Goal: Information Seeking & Learning: Learn about a topic

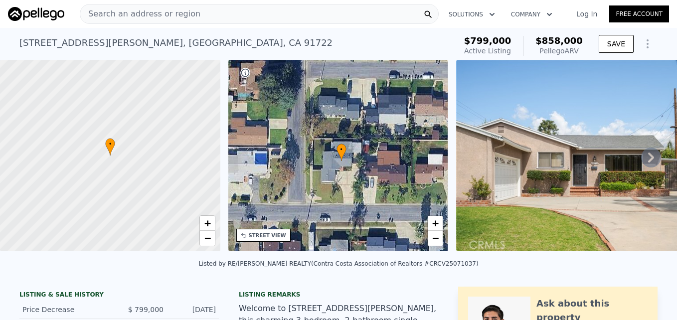
click at [124, 7] on div "Search an address or region" at bounding box center [140, 13] width 120 height 19
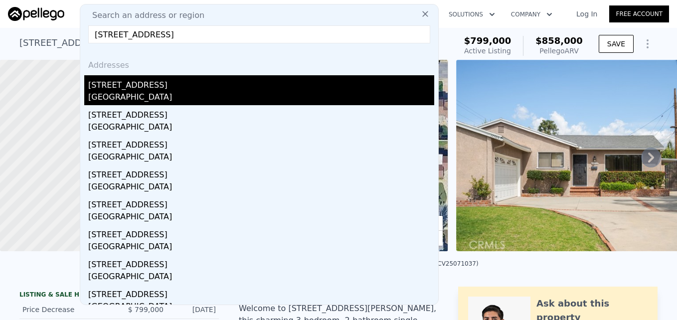
type input "425 N Westlake Ave, Los Angeles, CA 90026"
click at [129, 91] on div "[GEOGRAPHIC_DATA]" at bounding box center [261, 98] width 346 height 14
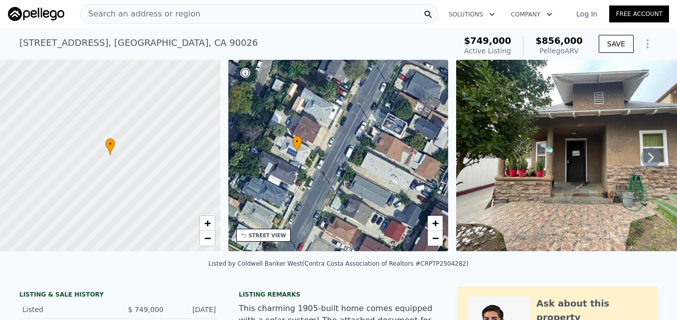
drag, startPoint x: 387, startPoint y: 147, endPoint x: 344, endPoint y: 145, distance: 42.4
click at [344, 145] on div "• + −" at bounding box center [338, 155] width 220 height 191
click at [438, 244] on link "−" at bounding box center [435, 238] width 15 height 15
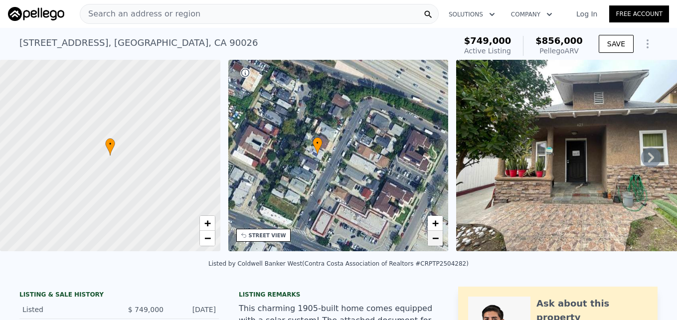
click at [438, 245] on link "−" at bounding box center [435, 238] width 15 height 15
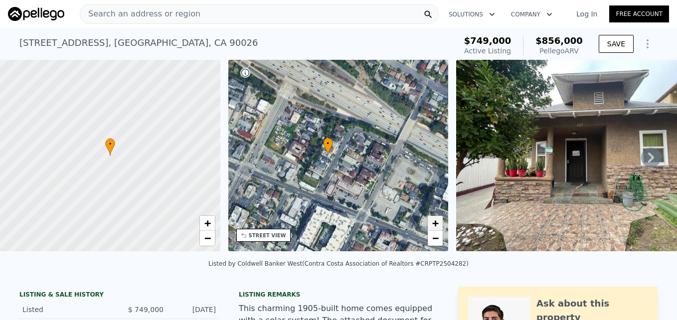
click at [435, 224] on span "+" at bounding box center [435, 223] width 6 height 12
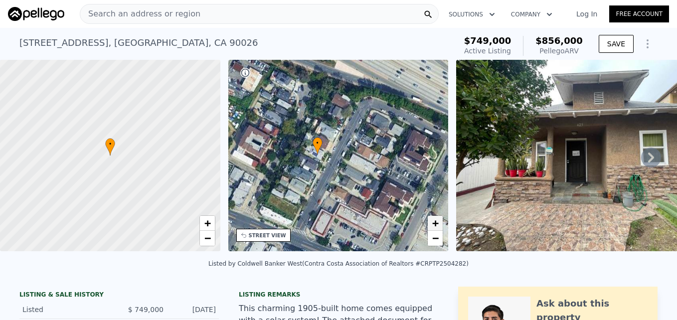
click at [433, 224] on span "+" at bounding box center [435, 223] width 6 height 12
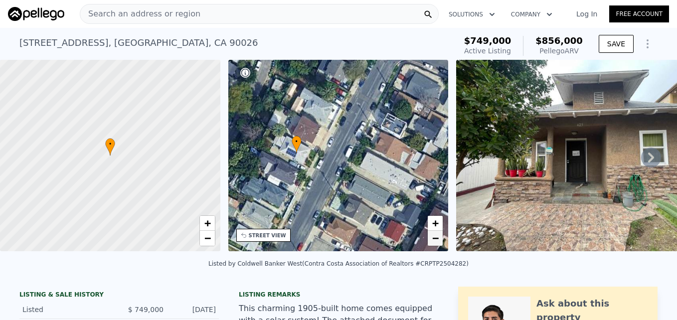
click at [434, 238] on span "−" at bounding box center [435, 238] width 6 height 12
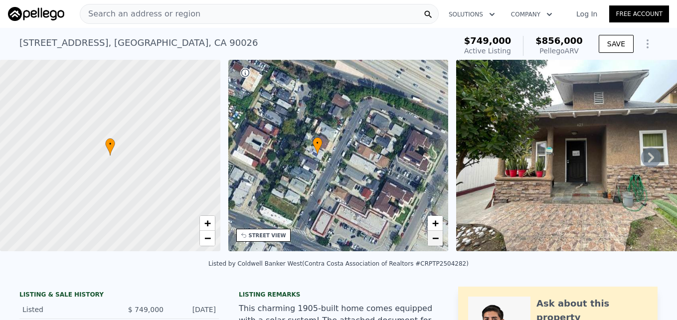
click at [434, 238] on span "−" at bounding box center [435, 238] width 6 height 12
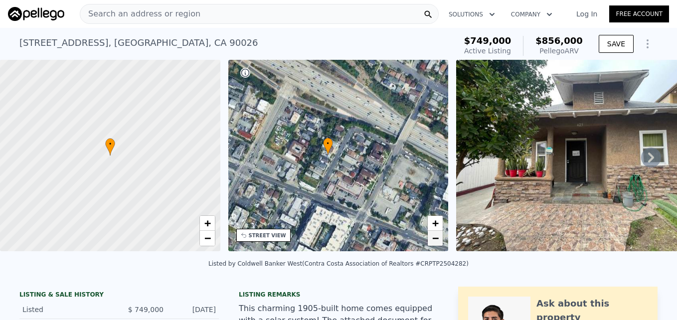
click at [434, 235] on span "−" at bounding box center [435, 238] width 6 height 12
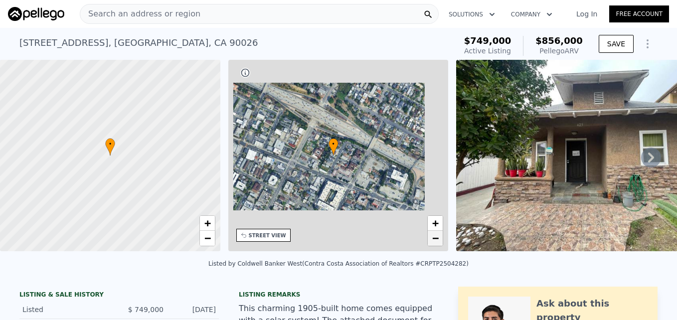
click at [434, 235] on span "−" at bounding box center [435, 238] width 6 height 12
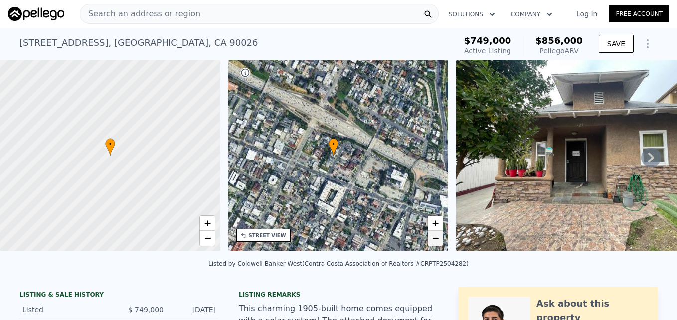
click at [434, 235] on span "−" at bounding box center [435, 238] width 6 height 12
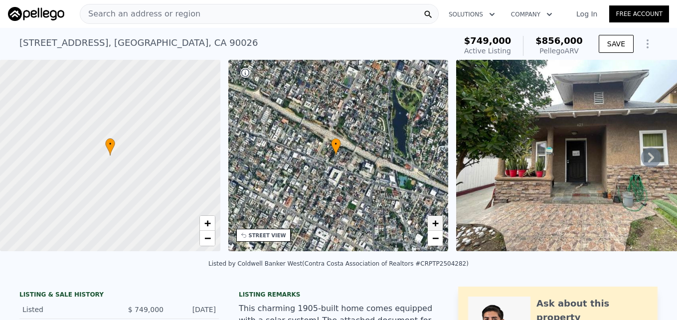
click at [437, 220] on span "+" at bounding box center [435, 223] width 6 height 12
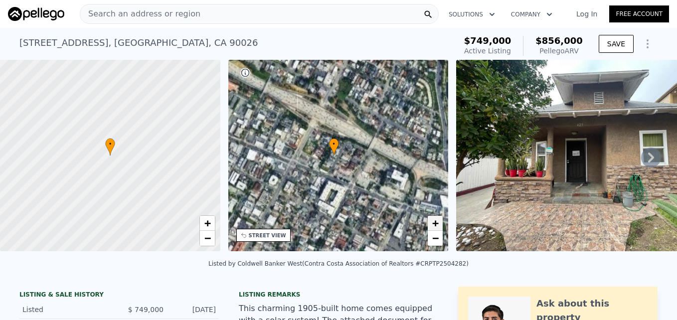
click at [437, 220] on span "+" at bounding box center [435, 223] width 6 height 12
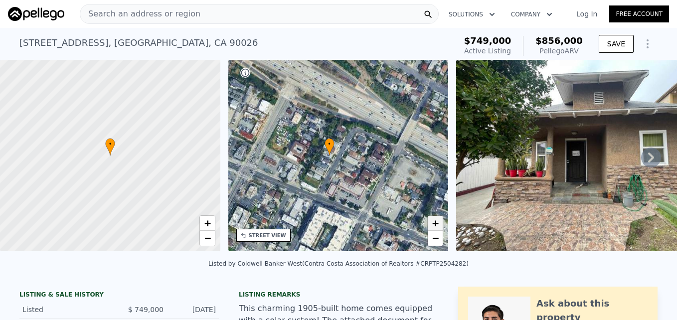
click at [437, 220] on span "+" at bounding box center [435, 223] width 6 height 12
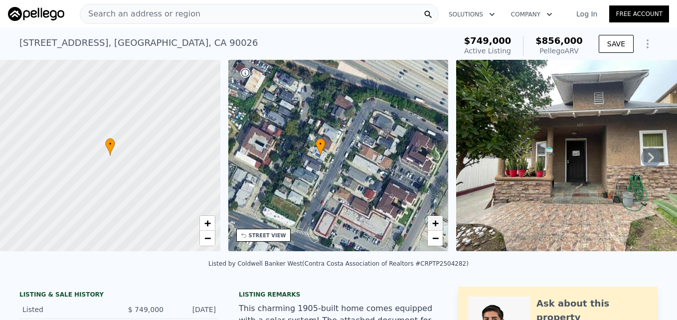
click at [437, 220] on span "+" at bounding box center [435, 223] width 6 height 12
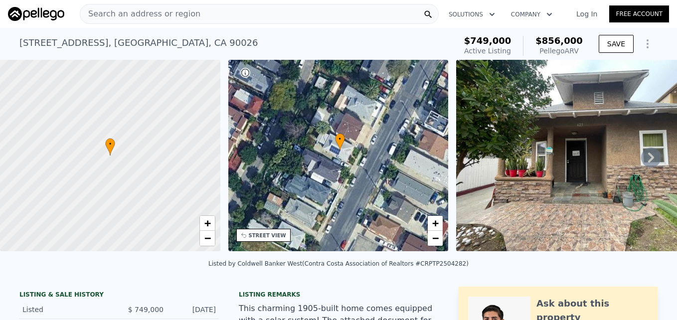
drag, startPoint x: 416, startPoint y: 172, endPoint x: 450, endPoint y: 164, distance: 34.7
click at [450, 164] on div "• + − • + − STREET VIEW Loading... SATELLITE VIEW" at bounding box center [338, 157] width 677 height 195
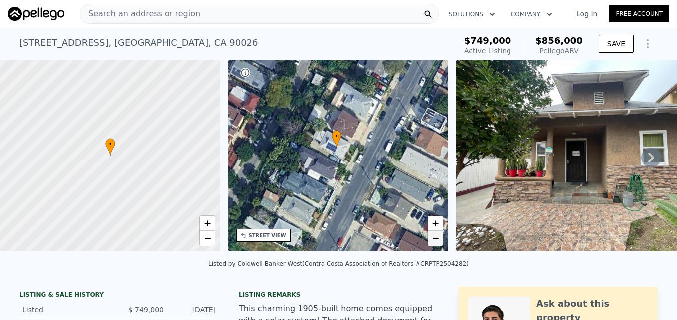
click at [436, 240] on span "−" at bounding box center [435, 238] width 6 height 12
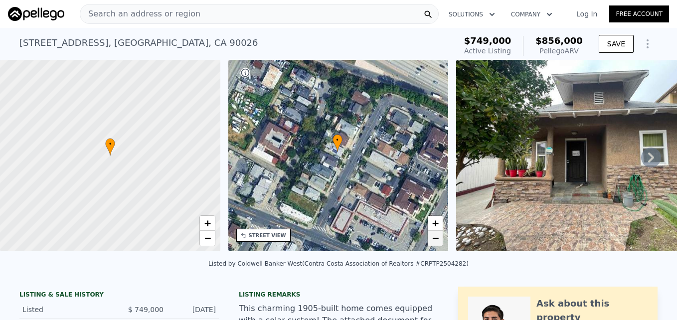
click at [436, 240] on span "−" at bounding box center [435, 238] width 6 height 12
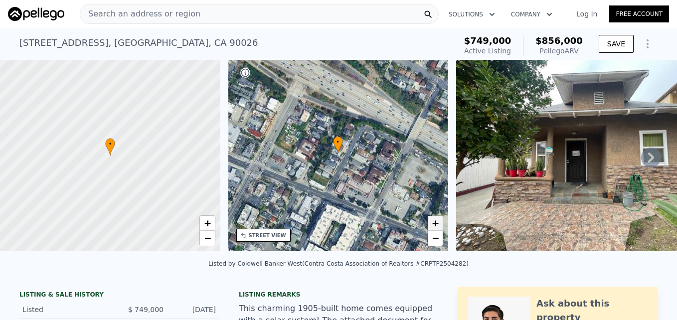
click at [439, 224] on span "+" at bounding box center [435, 223] width 6 height 12
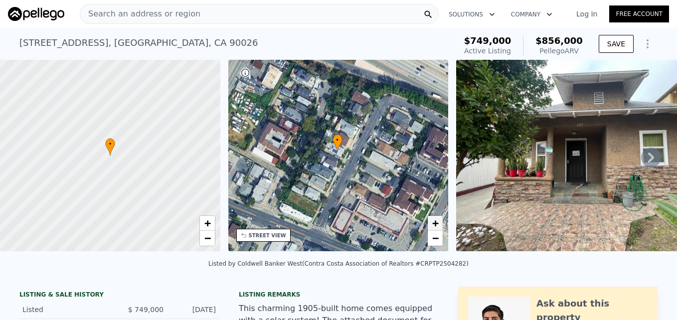
click at [439, 225] on span "+" at bounding box center [435, 223] width 6 height 12
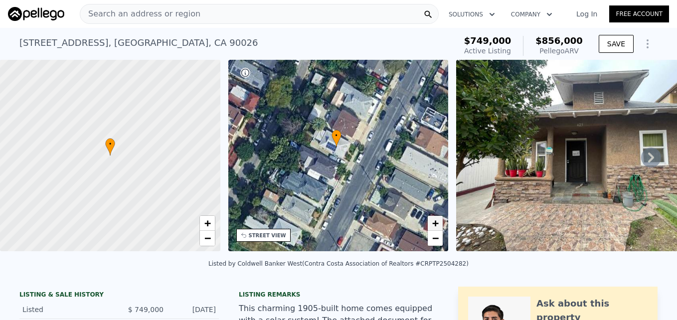
click at [439, 225] on span "+" at bounding box center [435, 223] width 6 height 12
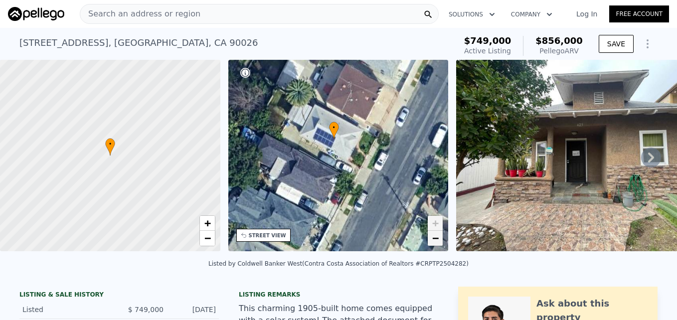
click at [439, 237] on span "−" at bounding box center [435, 238] width 6 height 12
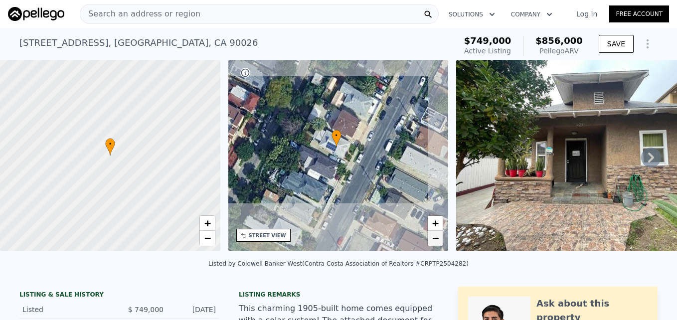
click at [439, 237] on span "−" at bounding box center [435, 238] width 6 height 12
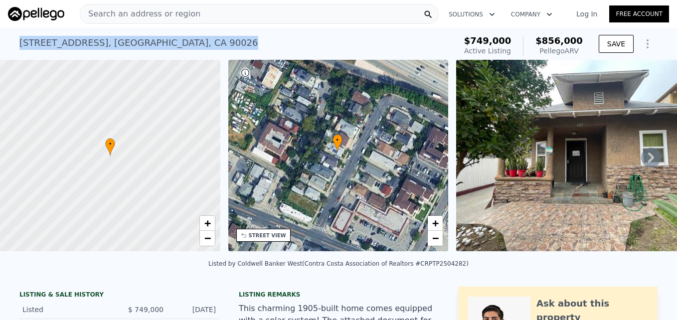
drag, startPoint x: 14, startPoint y: 43, endPoint x: 226, endPoint y: 42, distance: 212.3
click at [226, 42] on div "425 N Westlake Ave , Los Angeles , CA 90026 Active at $749k (~ARV $856k ) $749,…" at bounding box center [338, 44] width 677 height 32
drag, startPoint x: 226, startPoint y: 42, endPoint x: 174, endPoint y: 44, distance: 52.4
copy div "425 N Westlake Ave , Los Angeles , CA 90026"
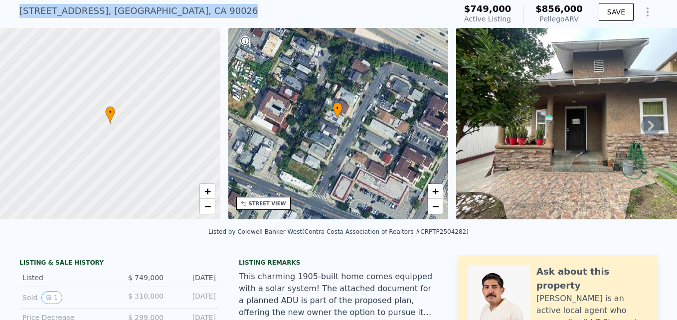
scroll to position [32, 0]
click at [435, 193] on span "+" at bounding box center [435, 190] width 6 height 12
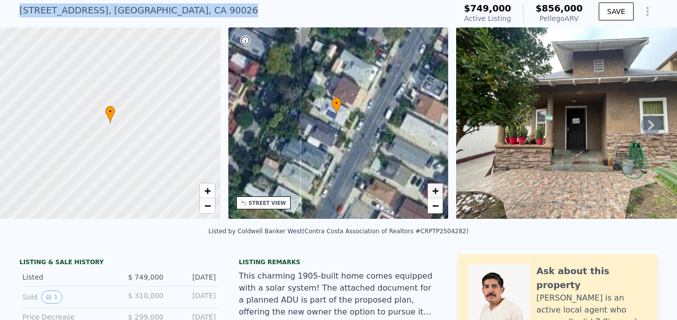
click at [435, 193] on span "+" at bounding box center [435, 190] width 6 height 12
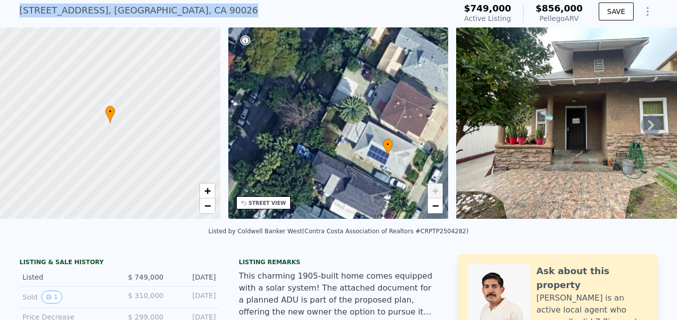
drag, startPoint x: 322, startPoint y: 119, endPoint x: 376, endPoint y: 168, distance: 73.0
click at [376, 168] on div "• + −" at bounding box center [338, 122] width 220 height 191
click at [432, 194] on span "+" at bounding box center [435, 190] width 6 height 12
click at [432, 209] on span "−" at bounding box center [435, 205] width 6 height 12
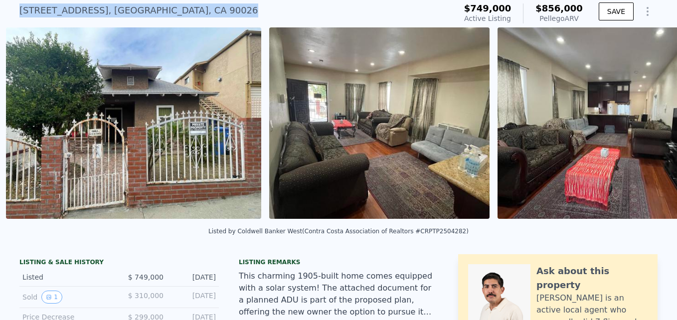
scroll to position [0, 719]
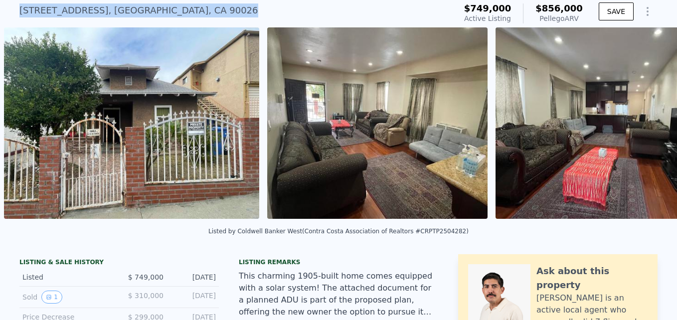
click at [422, 145] on img at bounding box center [377, 122] width 220 height 191
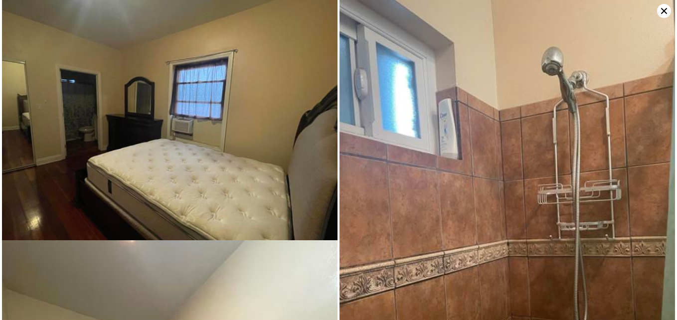
scroll to position [1445, 0]
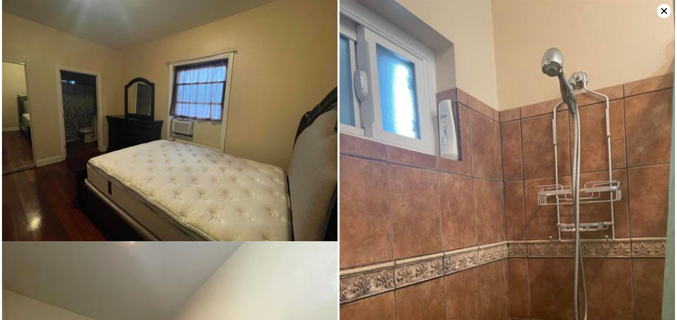
click at [656, 12] on img at bounding box center [506, 223] width 335 height 447
click at [665, 11] on icon at bounding box center [664, 11] width 14 height 14
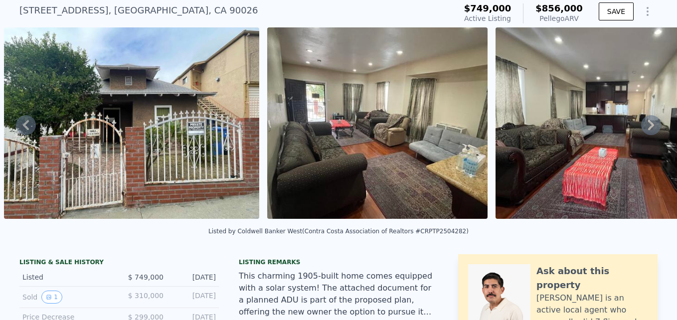
scroll to position [0, 0]
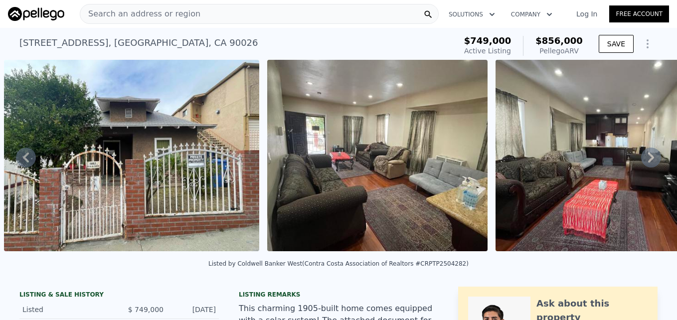
click at [165, 13] on span "Search an address or region" at bounding box center [140, 14] width 120 height 12
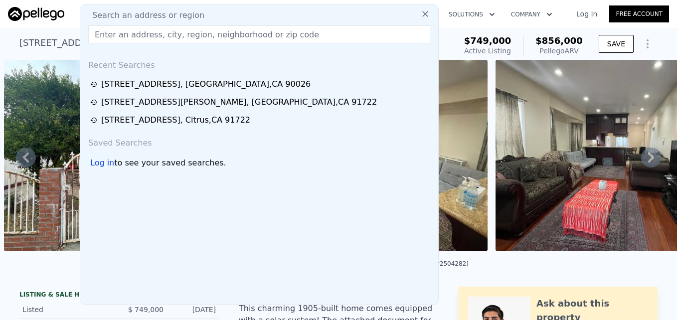
click at [469, 34] on div "425 N Westlake Ave , Los Angeles , CA 90026 Active at $749k (~ARV $856k ) $749,…" at bounding box center [338, 46] width 638 height 28
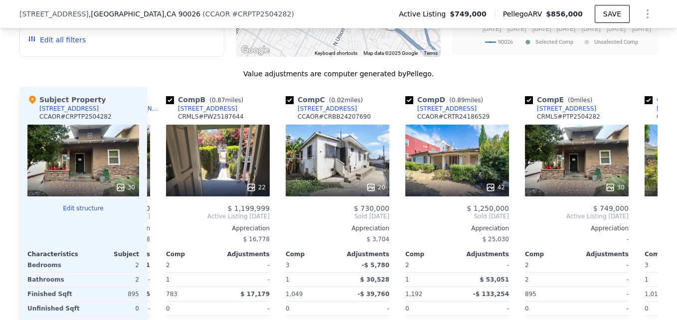
scroll to position [1039, 0]
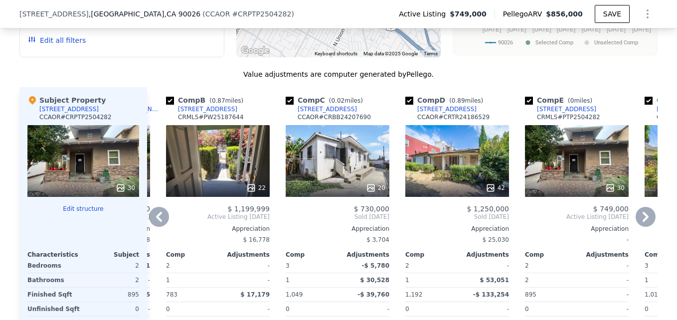
drag, startPoint x: 339, startPoint y: 182, endPoint x: 305, endPoint y: 193, distance: 36.6
click at [305, 193] on div "20" at bounding box center [337, 188] width 95 height 10
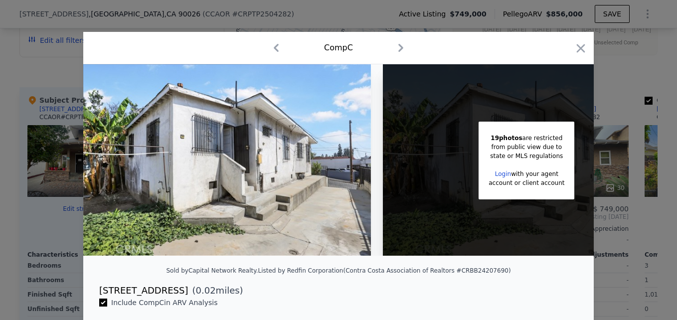
scroll to position [0, 80]
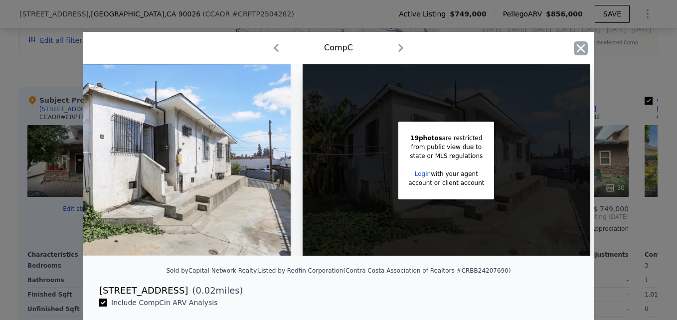
click at [582, 53] on icon "button" at bounding box center [581, 48] width 14 height 14
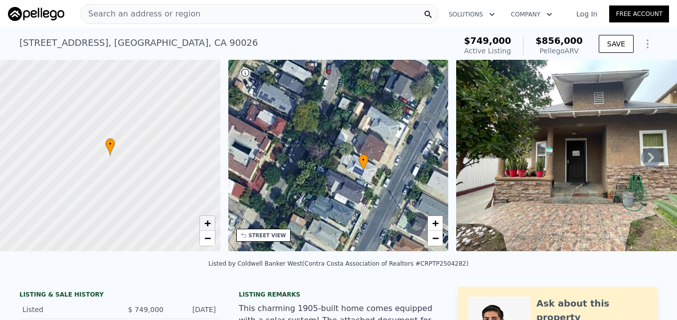
click at [205, 224] on span "+" at bounding box center [207, 223] width 6 height 12
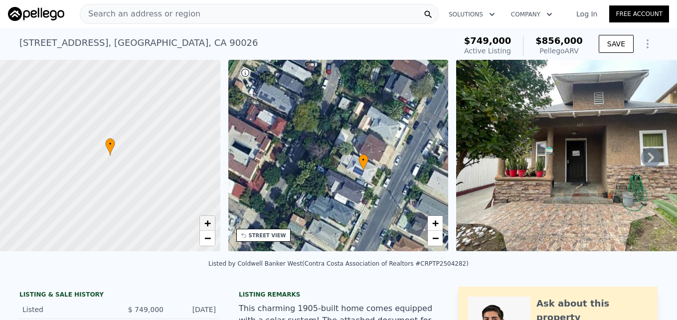
click at [205, 224] on span "+" at bounding box center [207, 223] width 6 height 12
click at [207, 238] on span "−" at bounding box center [207, 238] width 6 height 12
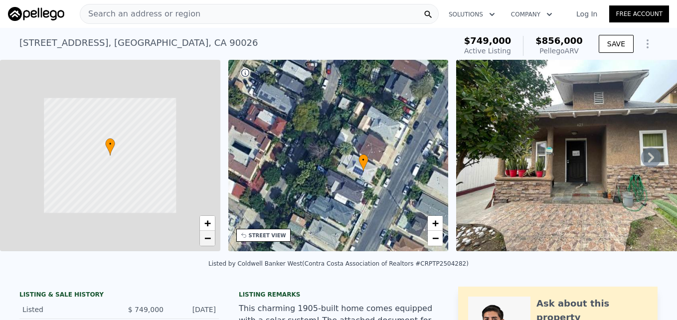
click at [207, 238] on span "−" at bounding box center [207, 238] width 6 height 12
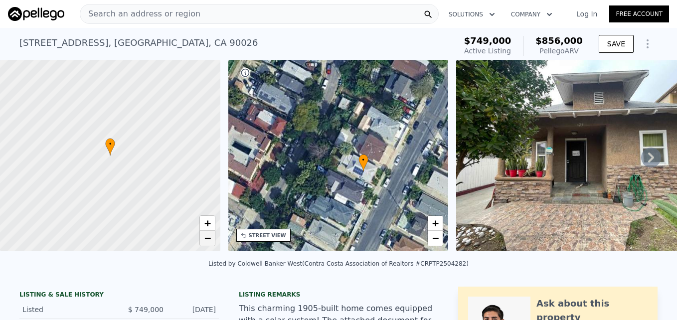
click at [207, 238] on span "−" at bounding box center [207, 238] width 6 height 12
click at [320, 176] on div "• + −" at bounding box center [338, 155] width 220 height 191
click at [435, 241] on span "−" at bounding box center [435, 238] width 6 height 12
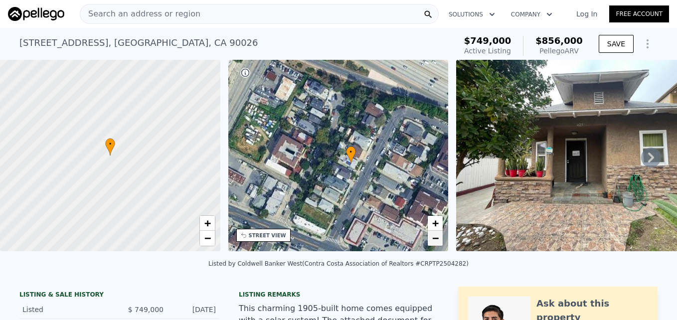
click at [435, 241] on span "−" at bounding box center [435, 238] width 6 height 12
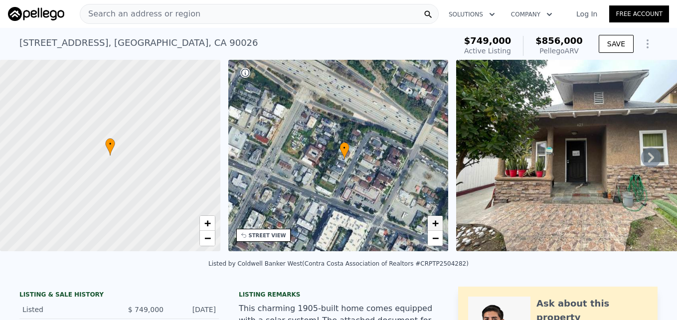
click at [435, 226] on span "+" at bounding box center [435, 223] width 6 height 12
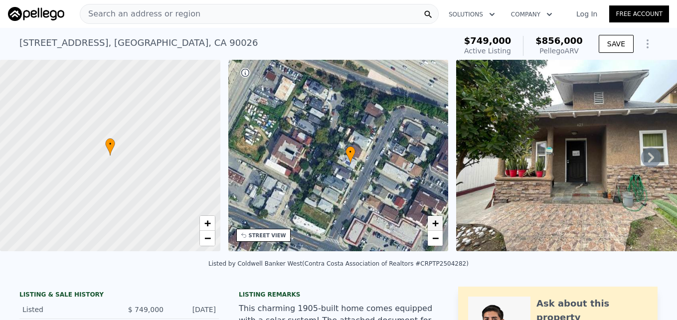
click at [435, 226] on span "+" at bounding box center [435, 223] width 6 height 12
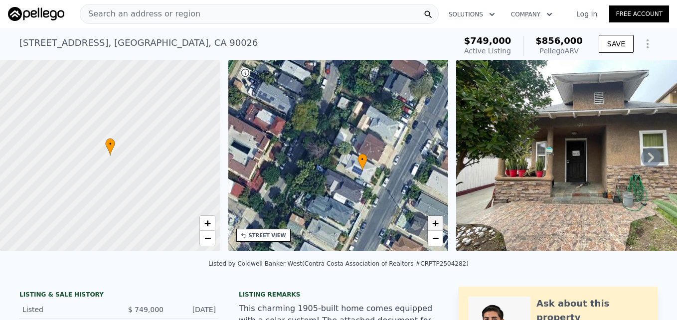
click at [435, 226] on span "+" at bounding box center [435, 223] width 6 height 12
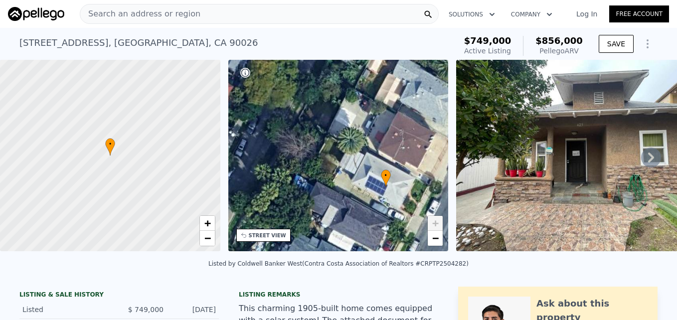
click at [435, 226] on span "+" at bounding box center [435, 223] width 6 height 12
click at [433, 209] on div "• + −" at bounding box center [338, 155] width 220 height 191
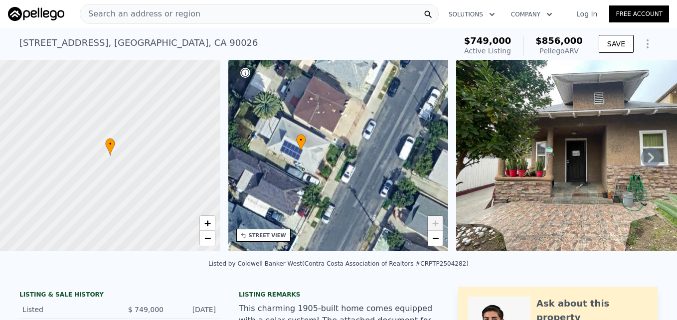
drag, startPoint x: 393, startPoint y: 214, endPoint x: 308, endPoint y: 179, distance: 91.8
click at [308, 179] on div "• + −" at bounding box center [338, 155] width 220 height 191
click at [245, 239] on div "STREET VIEW" at bounding box center [263, 235] width 54 height 13
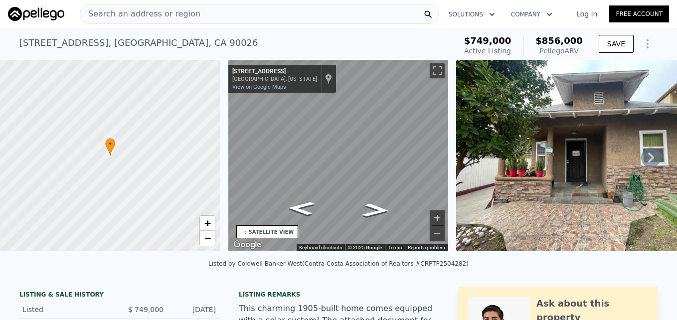
click at [433, 212] on button "Zoom in" at bounding box center [437, 217] width 15 height 15
click at [225, 160] on div "← Move left → Move right ↑ Move up ↓ Move down + Zoom in - Zoom out 425 N Westl…" at bounding box center [338, 157] width 228 height 195
click at [340, 199] on icon "Go Southwest, N Westlake Ave" at bounding box center [339, 203] width 61 height 14
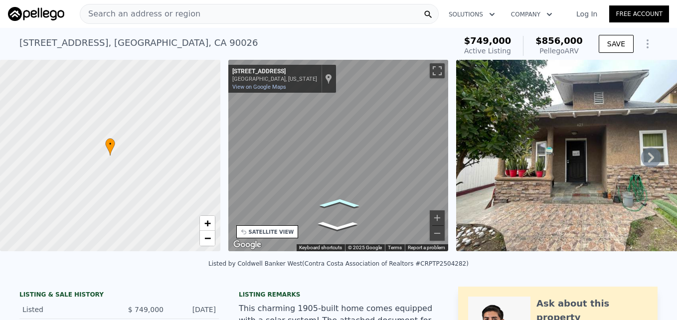
click at [340, 199] on icon "Go Southwest, N Westlake Ave" at bounding box center [339, 203] width 61 height 14
click at [340, 199] on icon "Go Southwest, N Westlake Ave" at bounding box center [339, 203] width 60 height 14
click at [473, 185] on div "• + − • + − STREET VIEW ← Move left → Move right ↑ Move up ↓ Move down + Zoom i…" at bounding box center [338, 157] width 677 height 195
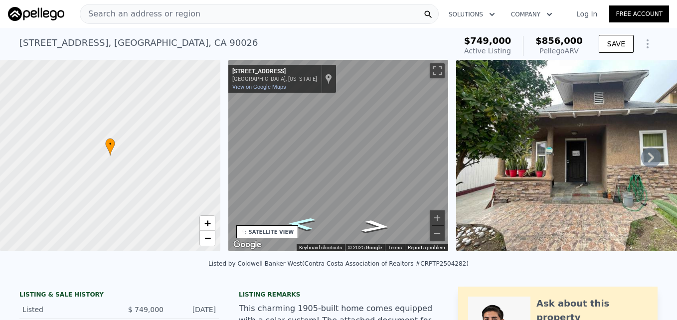
click at [304, 224] on icon "Go Southwest, N Westlake Ave" at bounding box center [301, 224] width 51 height 18
click at [97, 190] on div "• + − • + − STREET VIEW ← Move left → Move right ↑ Move up ↓ Move down + Zoom i…" at bounding box center [338, 157] width 677 height 195
click at [187, 213] on div "• + − • + − STREET VIEW ← Move left → Move right ↑ Move up ↓ Move down + Zoom i…" at bounding box center [338, 157] width 677 height 195
click at [372, 187] on icon "Go Southwest, W Temple St" at bounding box center [366, 190] width 73 height 25
click at [345, 185] on icon "Go South, N Westlake Ave" at bounding box center [338, 186] width 60 height 15
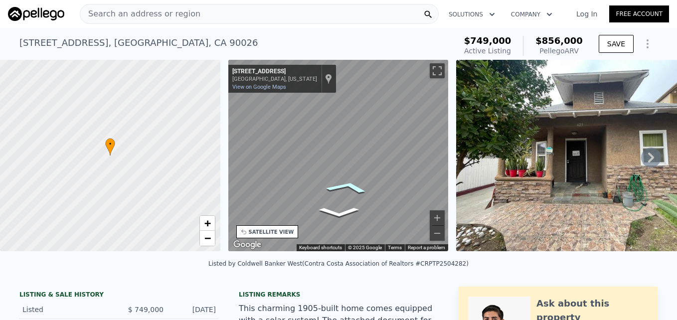
click at [345, 185] on icon "Go Southwest, N Westlake Ave" at bounding box center [347, 186] width 69 height 19
click at [345, 185] on icon "Go Southwest, N Westlake Ave" at bounding box center [346, 186] width 68 height 19
click at [354, 201] on icon "Go Southwest, N Westlake Ave" at bounding box center [349, 204] width 70 height 18
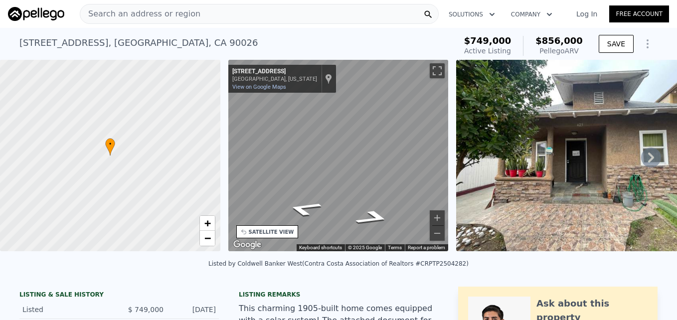
click at [180, 201] on div "• + − • + − STREET VIEW ← Move left → Move right ↑ Move up ↓ Move down + Zoom i…" at bounding box center [338, 157] width 677 height 195
click at [312, 222] on icon "Go Southwest, N Westlake Ave" at bounding box center [307, 223] width 71 height 21
click at [341, 193] on div "← Move left → Move right ↑ Move up ↓ Move down + Zoom in - Zoom out 319 N Westl…" at bounding box center [338, 155] width 220 height 191
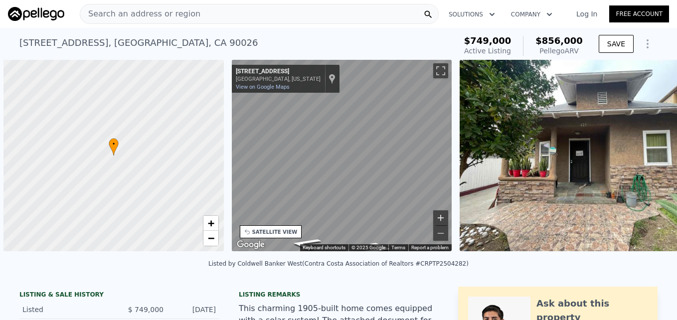
scroll to position [0, 4]
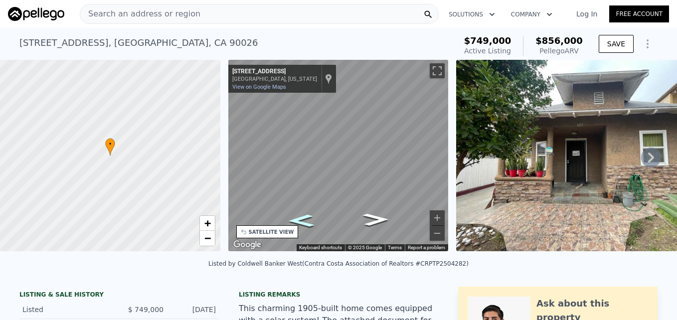
click at [310, 221] on icon "Go Southwest, N Westlake Ave" at bounding box center [301, 220] width 48 height 18
click at [365, 228] on icon "Go Northeast, N Westlake Ave" at bounding box center [366, 227] width 73 height 20
click at [204, 166] on div "• + − • + − STREET VIEW ← Move left → Move right ↑ Move up ↓ Move down + Zoom i…" at bounding box center [338, 157] width 677 height 195
click at [462, 180] on div "• + − • + − STREET VIEW ← Move left → Move right ↑ Move up ↓ Move down + Zoom i…" at bounding box center [338, 157] width 677 height 195
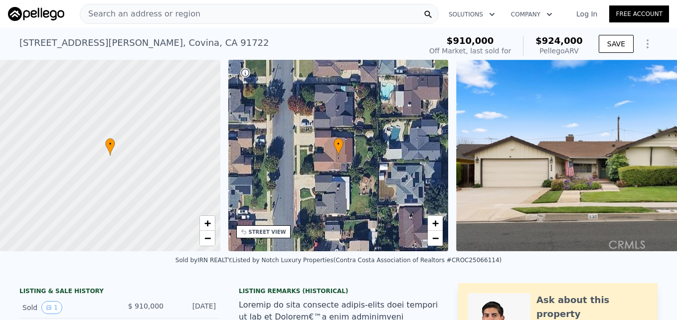
click at [168, 16] on span "Search an address or region" at bounding box center [140, 14] width 120 height 12
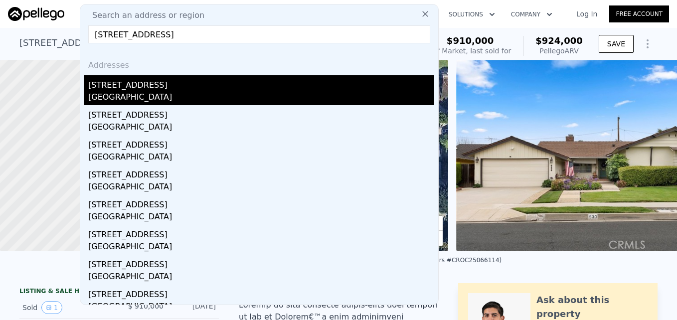
type input "[STREET_ADDRESS]"
click at [140, 82] on div "[STREET_ADDRESS]" at bounding box center [261, 83] width 346 height 16
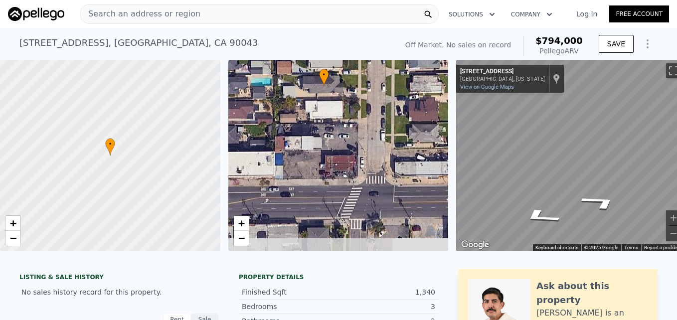
drag, startPoint x: 396, startPoint y: 184, endPoint x: 382, endPoint y: 115, distance: 70.8
click at [382, 115] on div "• + −" at bounding box center [338, 155] width 220 height 191
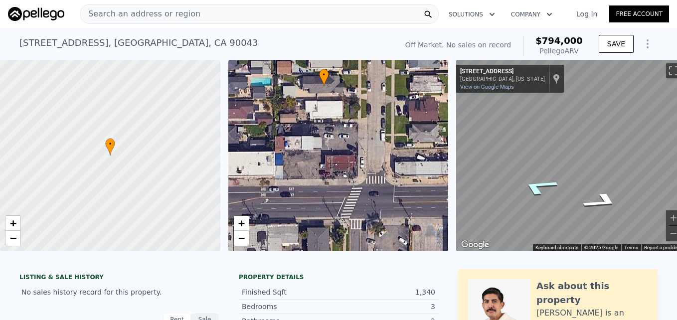
click at [536, 193] on icon "Go South, 4th Ave" at bounding box center [539, 186] width 70 height 26
click at [605, 197] on icon "Go South, 4th Ave" at bounding box center [607, 200] width 56 height 22
click at [673, 179] on div "Search an address or region Solutions Company Open main menu Log In Free Accoun…" at bounding box center [338, 160] width 677 height 320
click at [601, 199] on icon "Go North, 4th Ave" at bounding box center [596, 198] width 74 height 24
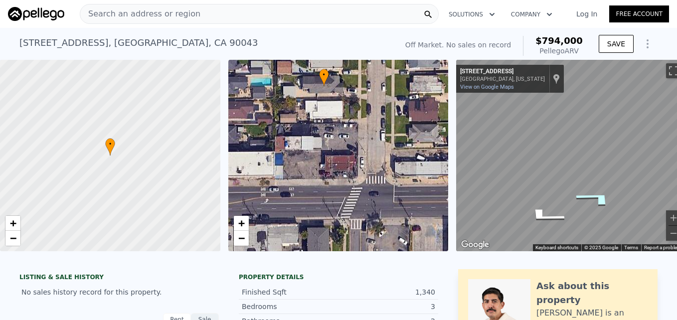
click at [601, 199] on icon "Go North, 4th Ave" at bounding box center [596, 198] width 74 height 24
click at [676, 186] on html "Search an address or region Solutions Company Open main menu Log In Free Accoun…" at bounding box center [338, 160] width 677 height 320
click at [540, 219] on icon "Go South, 4th Ave" at bounding box center [533, 212] width 51 height 20
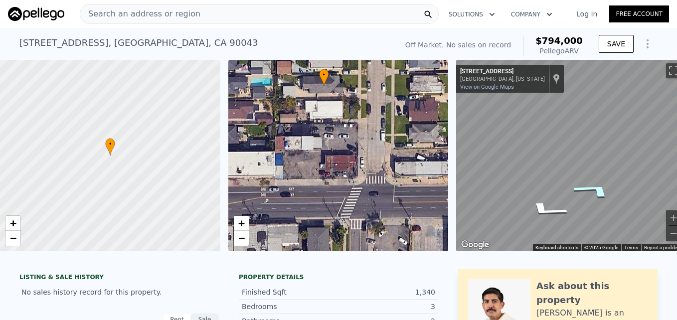
click at [600, 189] on icon "Go North, 4th Ave" at bounding box center [594, 190] width 75 height 24
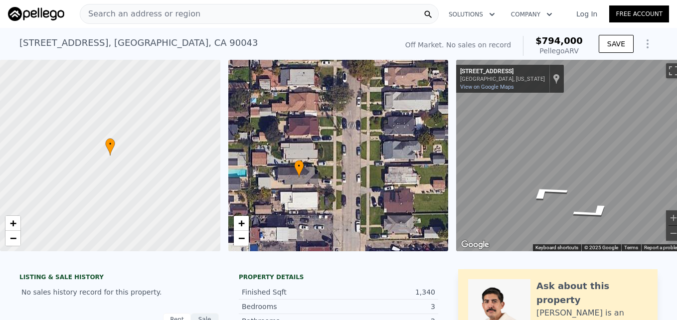
drag, startPoint x: 338, startPoint y: 133, endPoint x: 313, endPoint y: 222, distance: 93.2
click at [313, 222] on div "• + −" at bounding box center [338, 155] width 220 height 191
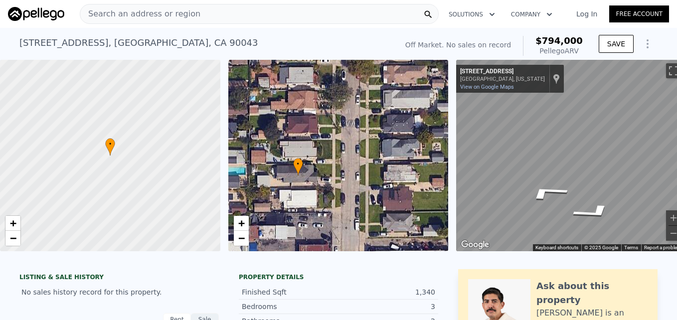
click at [313, 222] on div "• + −" at bounding box center [338, 155] width 220 height 191
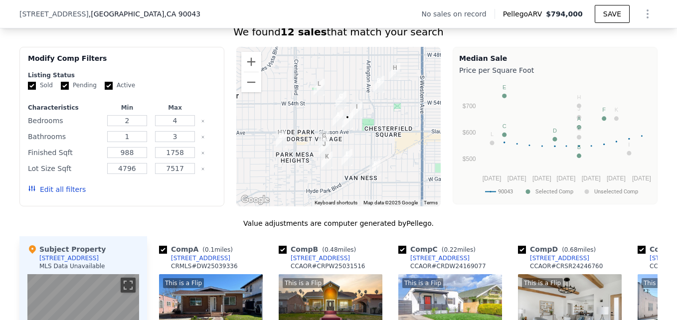
scroll to position [767, 0]
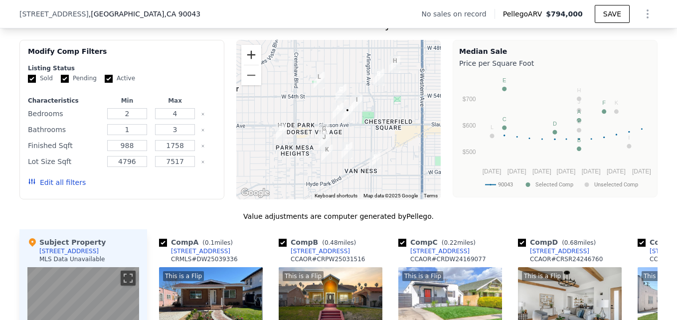
click at [248, 61] on button "Zoom in" at bounding box center [251, 55] width 20 height 20
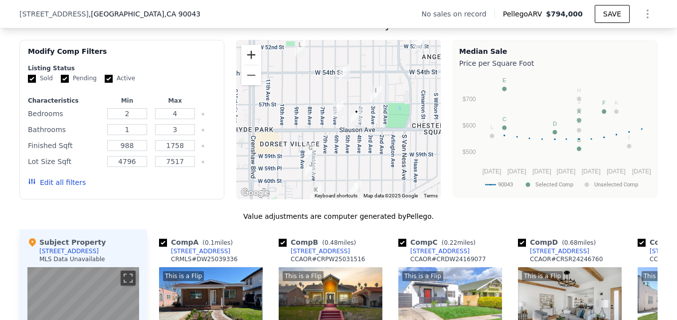
click at [248, 63] on button "Zoom in" at bounding box center [251, 55] width 20 height 20
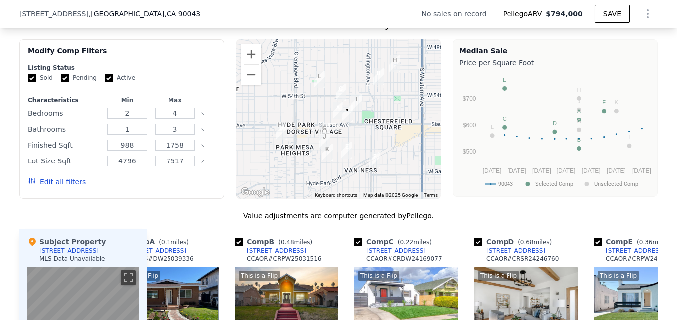
scroll to position [764, 0]
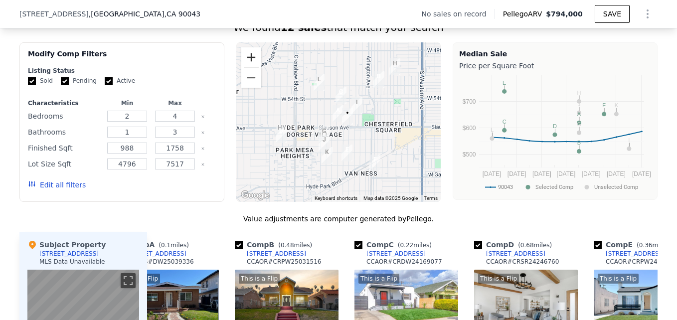
click at [245, 65] on button "Zoom in" at bounding box center [251, 57] width 20 height 20
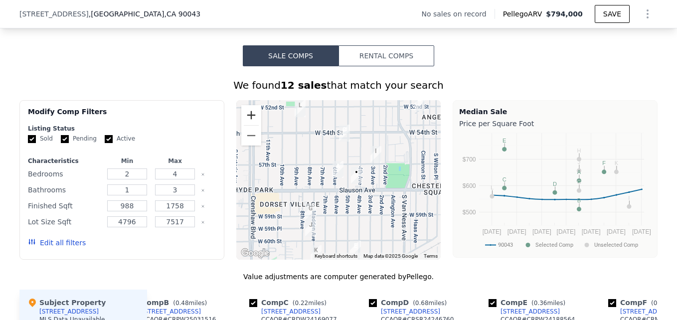
scroll to position [706, 0]
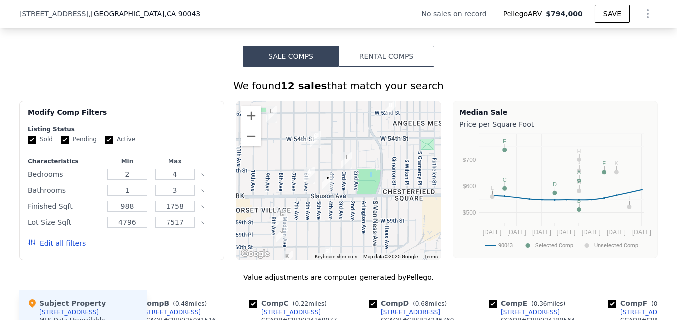
drag, startPoint x: 375, startPoint y: 197, endPoint x: 341, endPoint y: 202, distance: 34.3
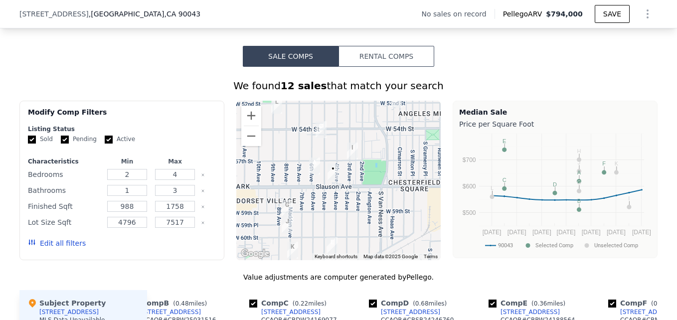
drag, startPoint x: 355, startPoint y: 222, endPoint x: 362, endPoint y: 210, distance: 13.4
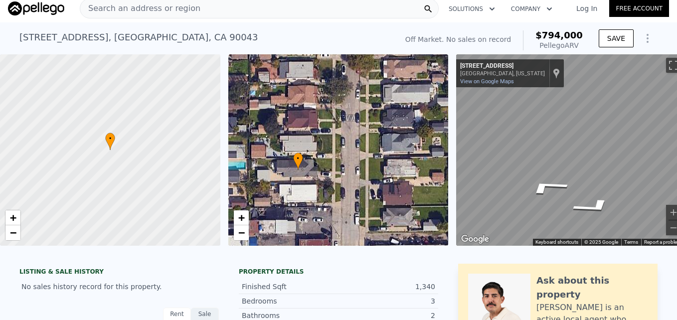
scroll to position [6, 0]
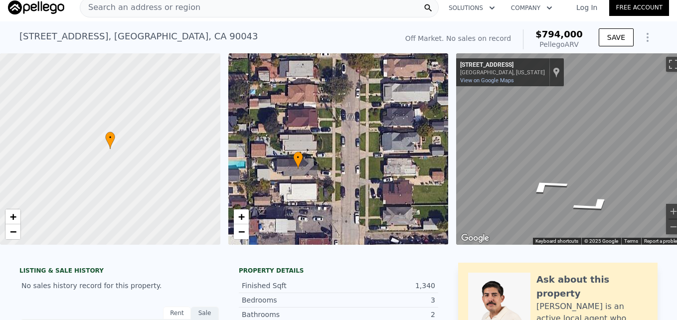
click at [158, 7] on span "Search an address or region" at bounding box center [140, 7] width 120 height 12
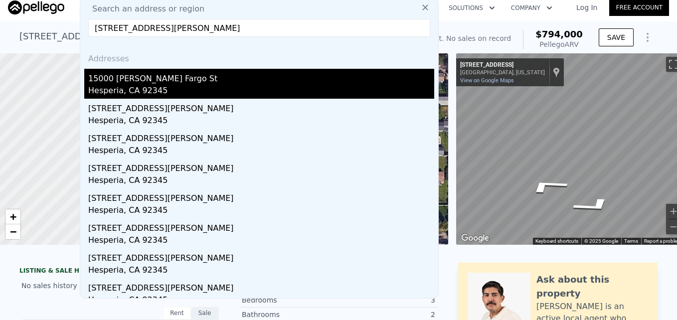
type input "[STREET_ADDRESS][PERSON_NAME]"
click at [202, 80] on div "15000 [PERSON_NAME] Fargo St" at bounding box center [261, 77] width 346 height 16
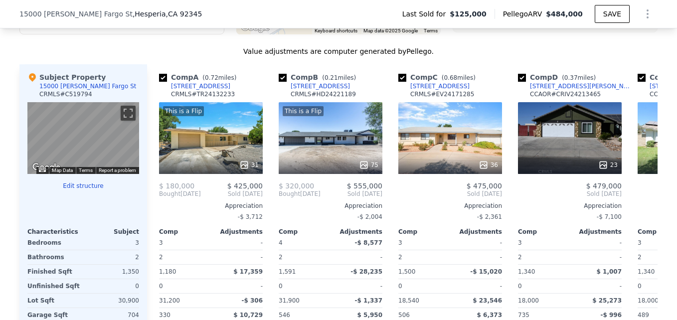
scroll to position [1028, 0]
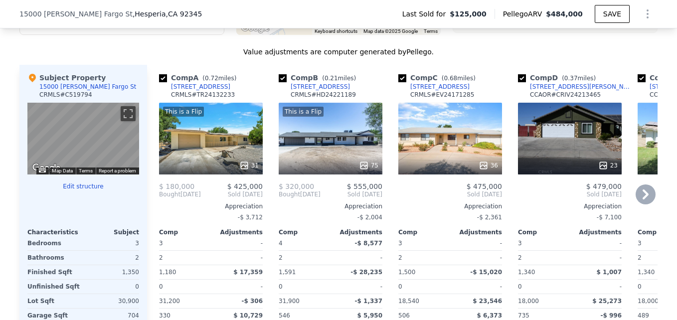
click at [231, 152] on div "This is a Flip 31" at bounding box center [211, 139] width 104 height 72
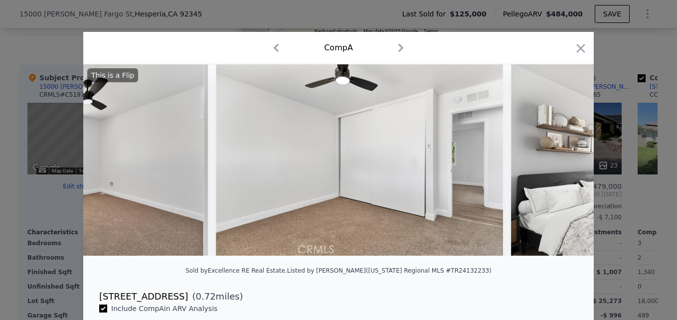
click at [338, 187] on img at bounding box center [359, 159] width 287 height 191
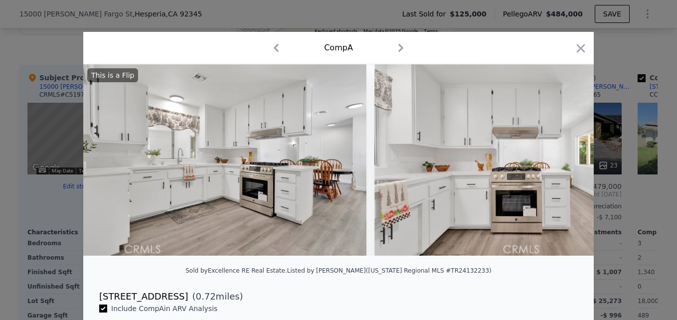
scroll to position [0, 5084]
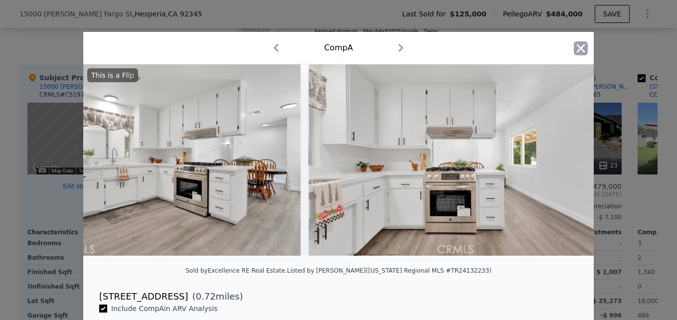
click at [578, 46] on icon "button" at bounding box center [581, 48] width 14 height 14
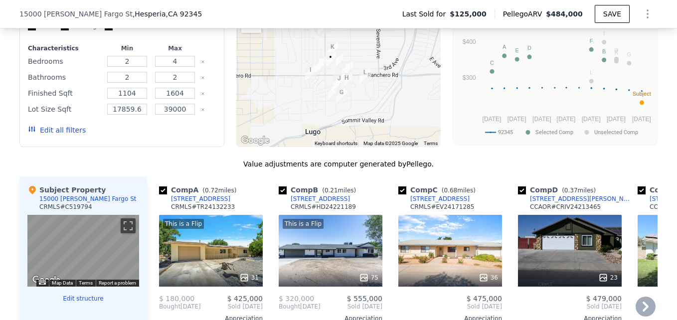
scroll to position [840, 0]
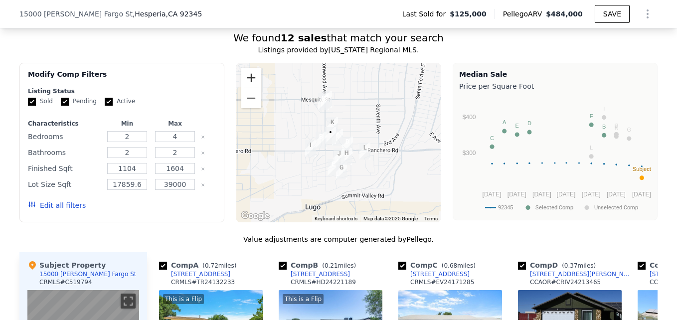
click at [243, 83] on button "Zoom in" at bounding box center [251, 78] width 20 height 20
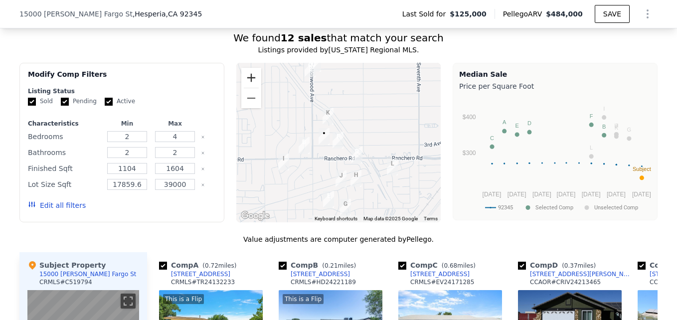
click at [243, 83] on button "Zoom in" at bounding box center [251, 78] width 20 height 20
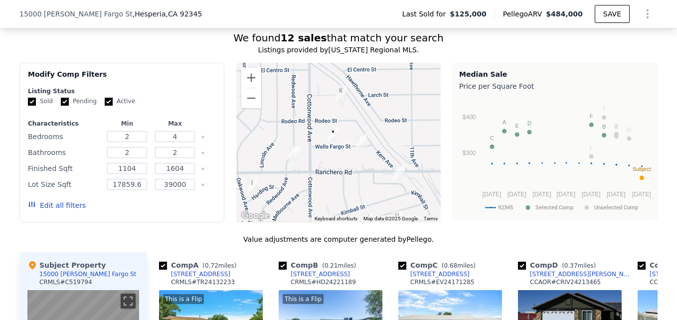
drag, startPoint x: 273, startPoint y: 172, endPoint x: 303, endPoint y: 170, distance: 30.0
click at [303, 170] on div at bounding box center [338, 142] width 205 height 159
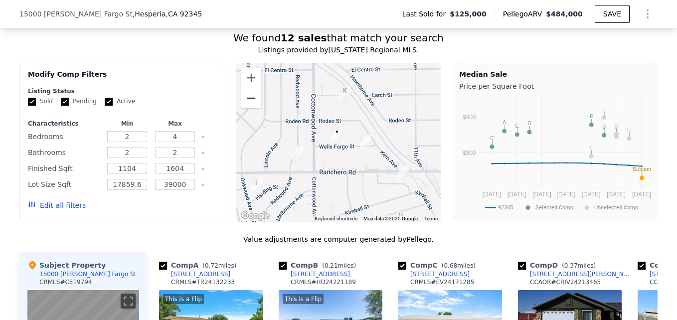
click at [245, 103] on button "Zoom out" at bounding box center [251, 98] width 20 height 20
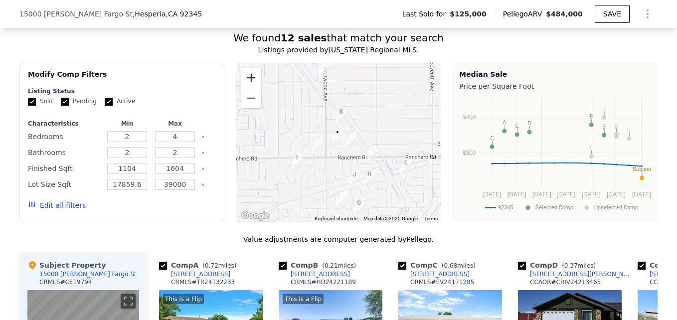
click at [249, 80] on button "Zoom in" at bounding box center [251, 78] width 20 height 20
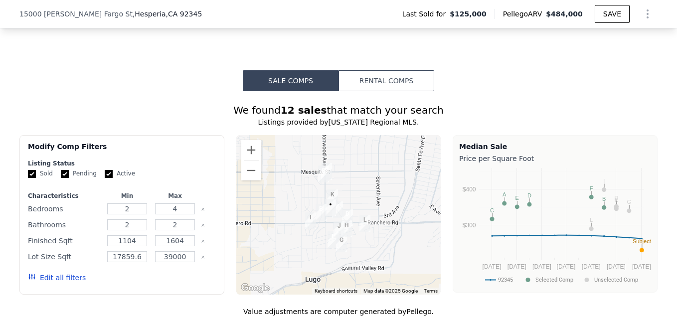
scroll to position [770, 0]
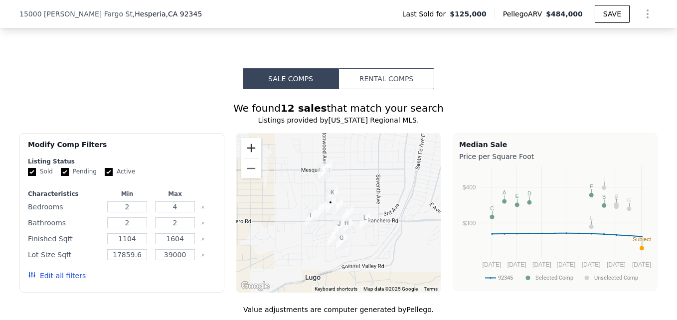
click at [246, 155] on button "Zoom in" at bounding box center [251, 148] width 20 height 20
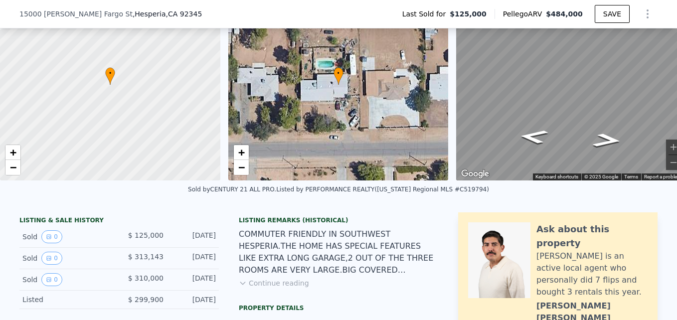
scroll to position [0, 0]
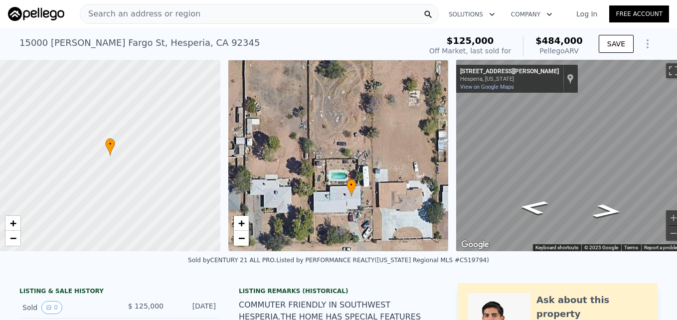
drag, startPoint x: 324, startPoint y: 176, endPoint x: 339, endPoint y: 209, distance: 35.9
click at [339, 209] on div "• + −" at bounding box center [338, 155] width 220 height 191
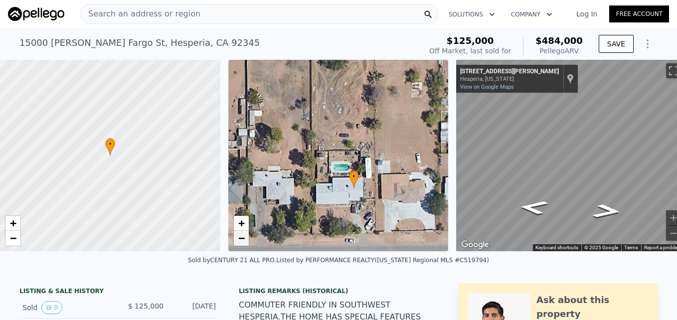
click at [243, 244] on link "−" at bounding box center [241, 238] width 15 height 15
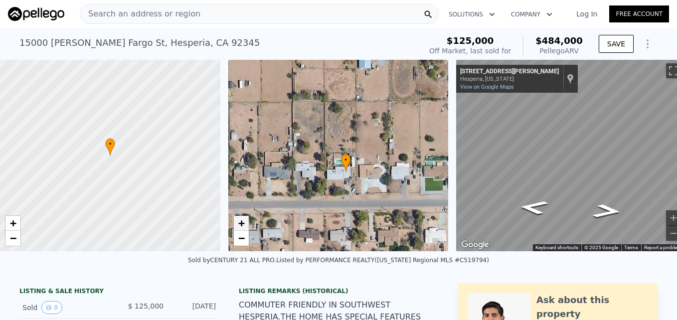
click at [244, 222] on span "+" at bounding box center [241, 223] width 6 height 12
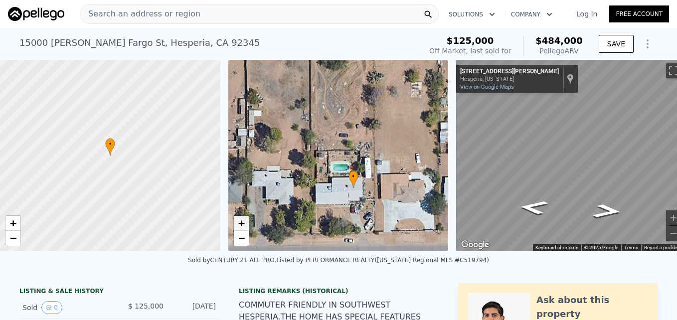
click at [244, 222] on span "+" at bounding box center [241, 223] width 6 height 12
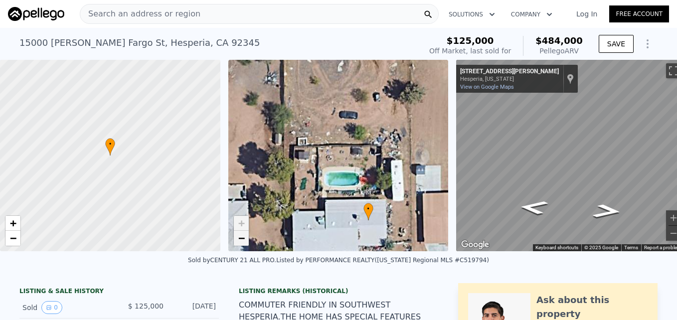
click at [247, 241] on link "−" at bounding box center [241, 238] width 15 height 15
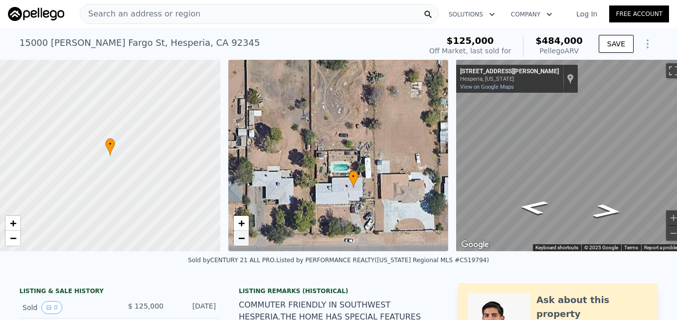
click at [247, 241] on link "−" at bounding box center [241, 238] width 15 height 15
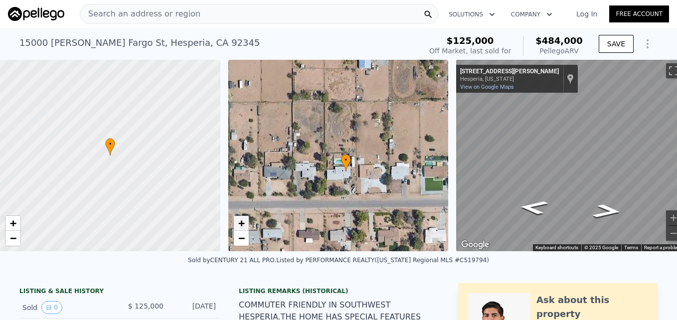
click at [243, 225] on span "+" at bounding box center [241, 223] width 6 height 12
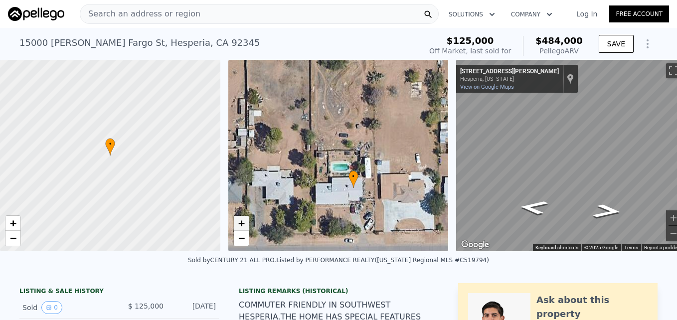
click at [243, 225] on span "+" at bounding box center [241, 223] width 6 height 12
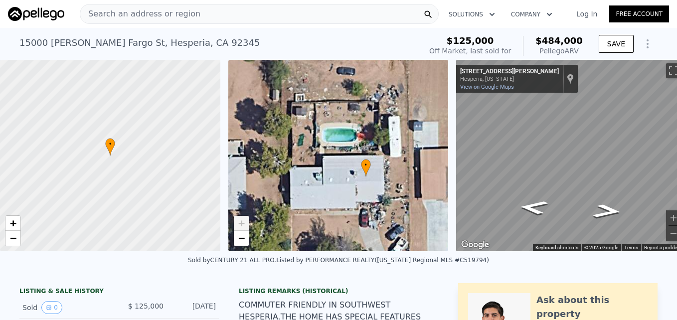
drag, startPoint x: 342, startPoint y: 222, endPoint x: 337, endPoint y: 172, distance: 49.6
click at [337, 172] on div "• + −" at bounding box center [338, 155] width 220 height 191
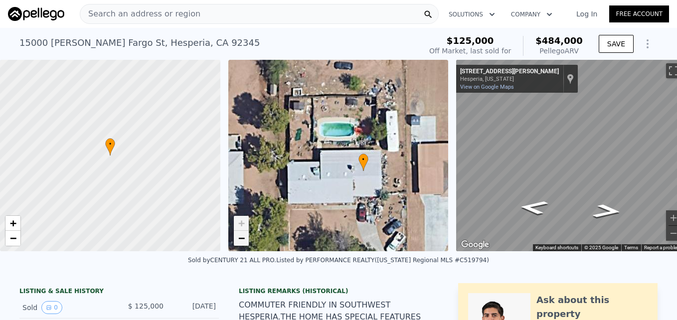
click at [242, 239] on span "−" at bounding box center [241, 238] width 6 height 12
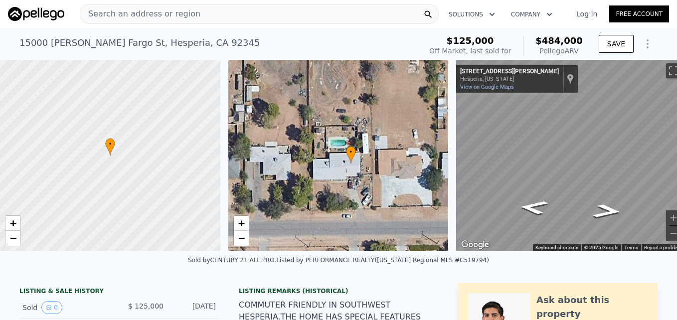
click at [348, 198] on div "• + −" at bounding box center [338, 155] width 220 height 191
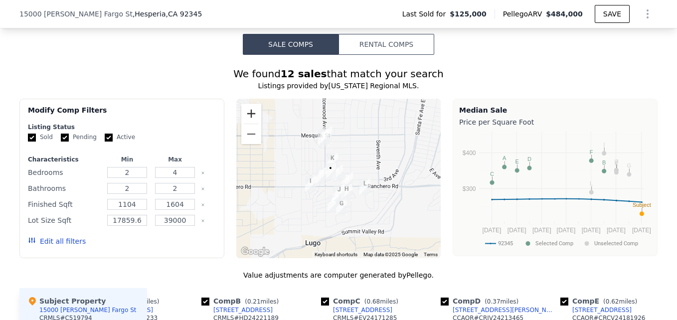
scroll to position [804, 0]
click at [244, 124] on button "Zoom in" at bounding box center [251, 114] width 20 height 20
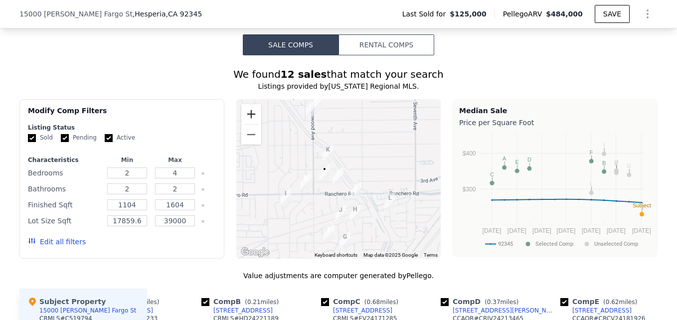
click at [245, 124] on button "Zoom in" at bounding box center [251, 114] width 20 height 20
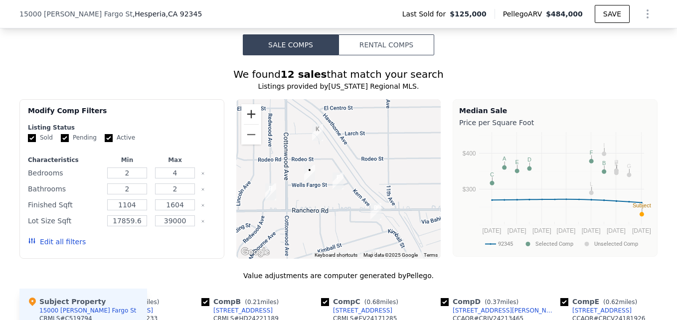
click at [244, 124] on button "Zoom in" at bounding box center [251, 114] width 20 height 20
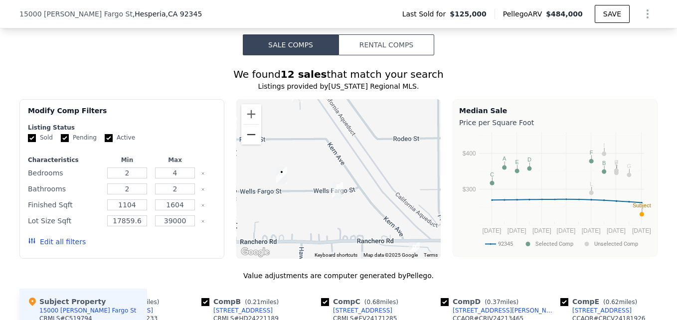
click at [246, 139] on button "Zoom out" at bounding box center [251, 135] width 20 height 20
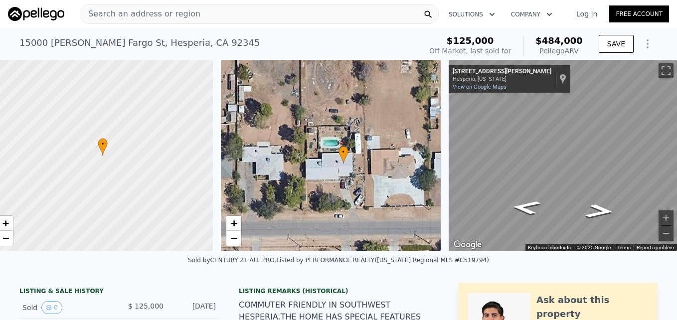
scroll to position [0, 4]
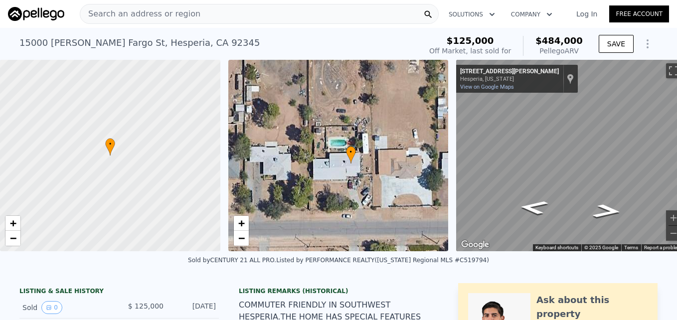
click at [227, 13] on div "Search an address or region" at bounding box center [259, 14] width 359 height 20
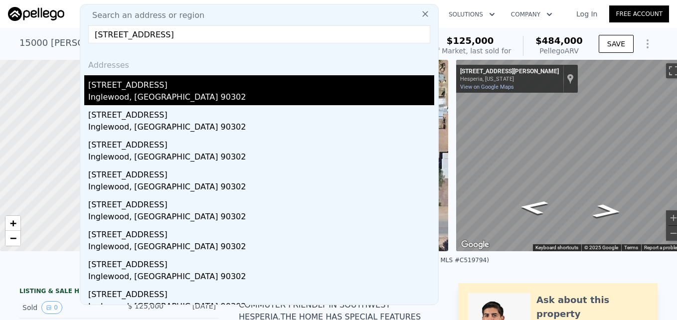
type input "[STREET_ADDRESS]"
click at [141, 101] on div "Inglewood, [GEOGRAPHIC_DATA] 90302" at bounding box center [261, 98] width 346 height 14
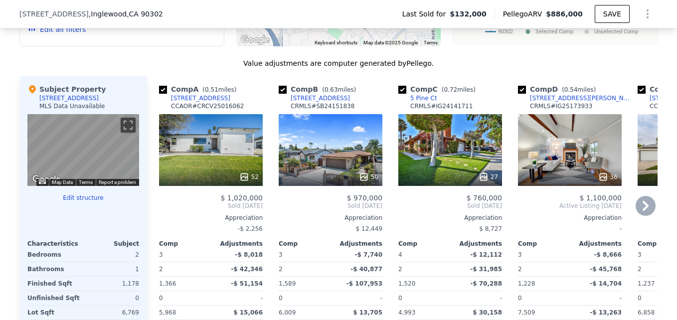
scroll to position [802, 0]
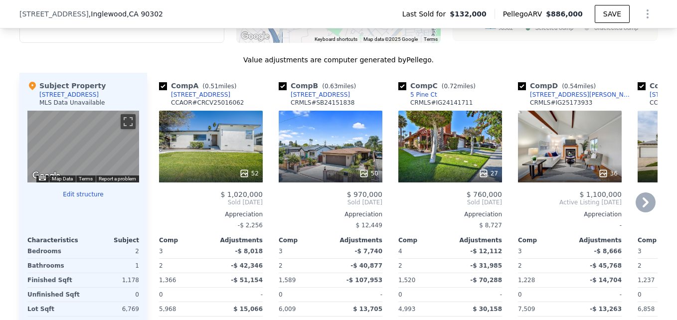
click at [231, 145] on div "52" at bounding box center [211, 147] width 104 height 72
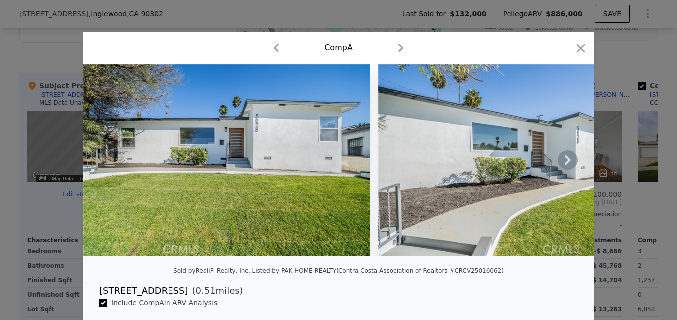
click at [331, 143] on img at bounding box center [226, 159] width 287 height 191
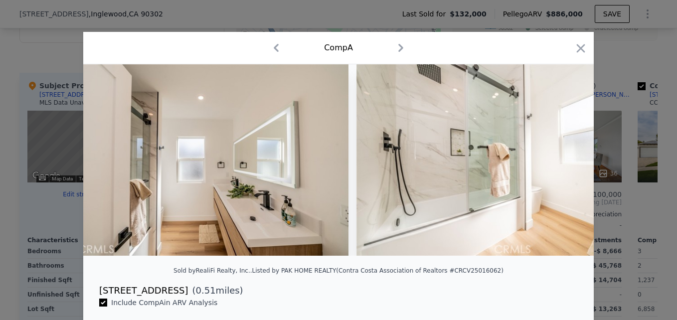
scroll to position [0, 6360]
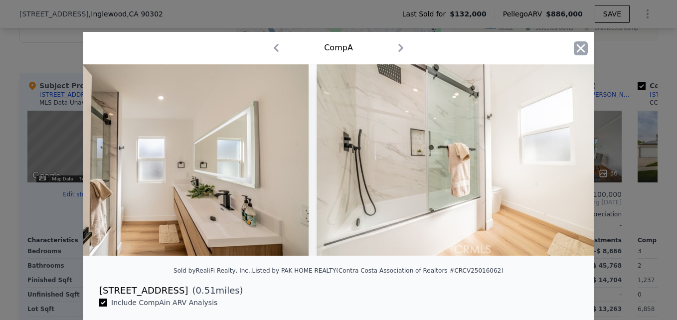
click at [577, 44] on icon "button" at bounding box center [581, 48] width 14 height 14
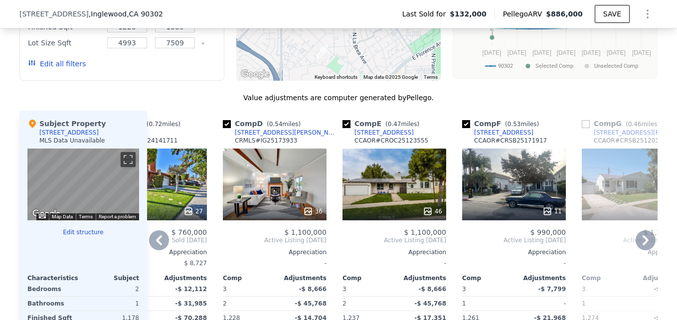
scroll to position [765, 0]
click at [245, 168] on div "36" at bounding box center [275, 184] width 104 height 72
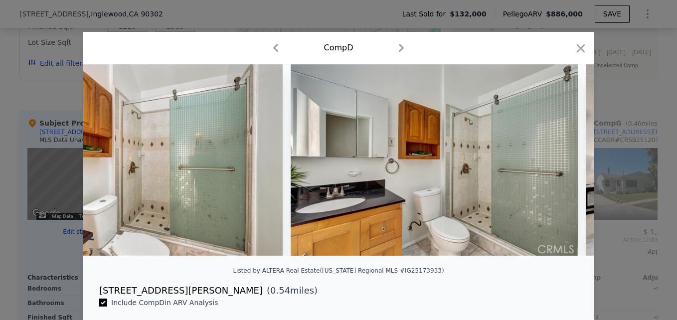
scroll to position [0, 5919]
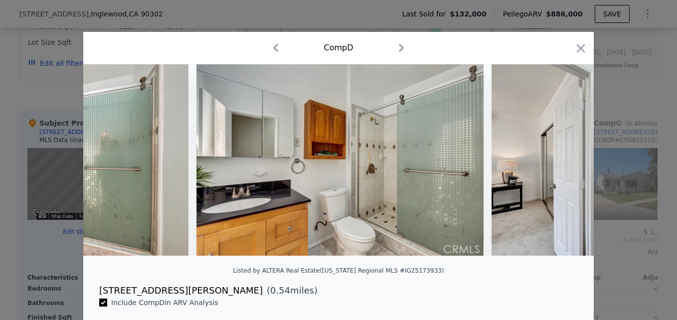
click at [584, 41] on div "Comp D" at bounding box center [338, 48] width 510 height 32
click at [574, 50] on icon "button" at bounding box center [581, 48] width 14 height 14
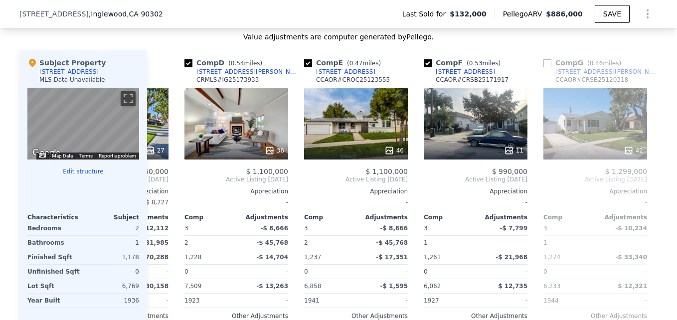
scroll to position [0, 333]
click at [503, 112] on div "11" at bounding box center [476, 124] width 104 height 72
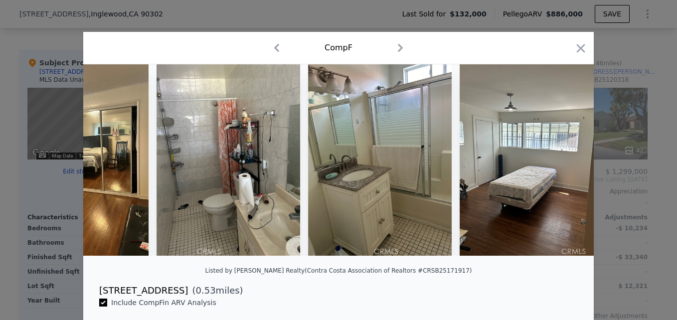
scroll to position [0, 1470]
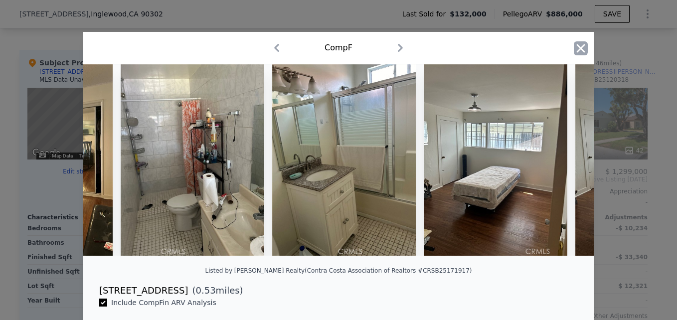
click at [579, 52] on icon "button" at bounding box center [581, 48] width 14 height 14
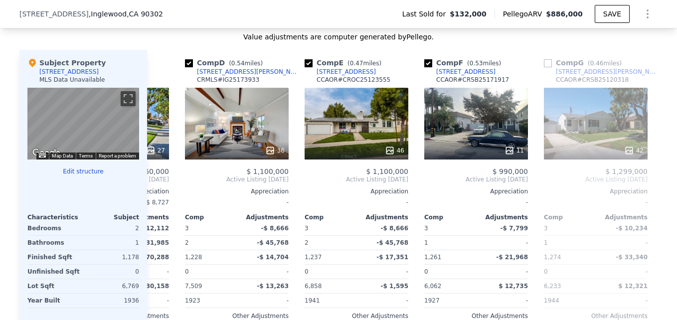
scroll to position [0, 351]
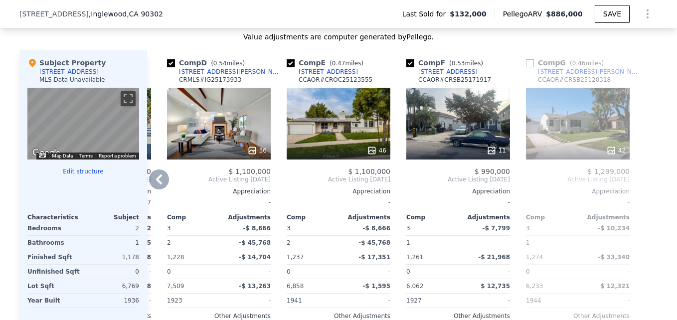
click at [563, 119] on div "42" at bounding box center [578, 124] width 104 height 72
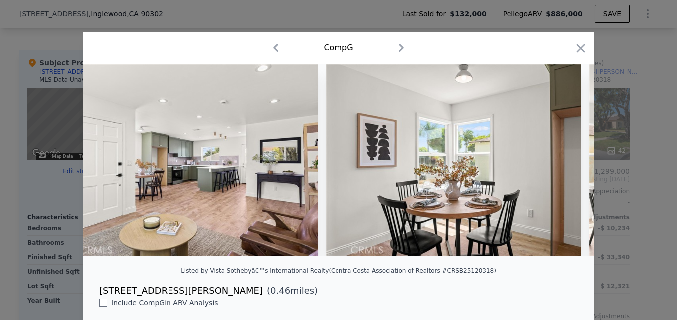
scroll to position [0, 2440]
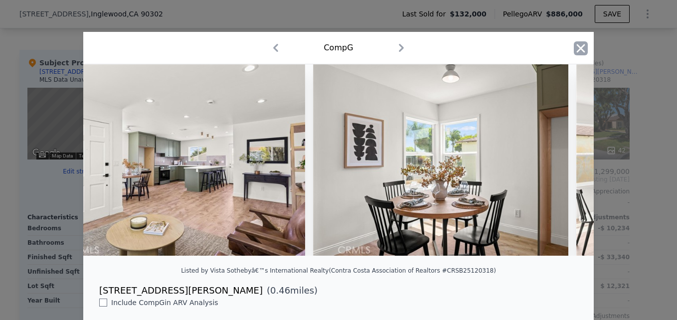
click at [581, 47] on icon "button" at bounding box center [581, 48] width 14 height 14
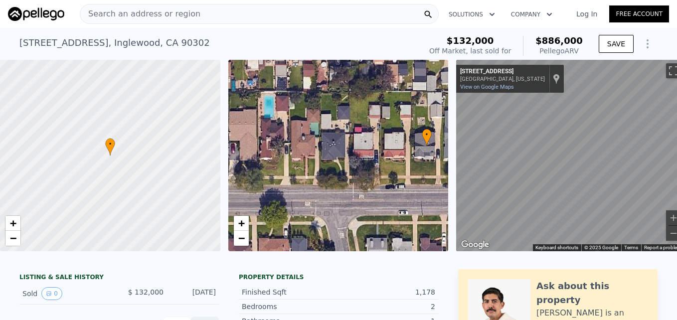
drag, startPoint x: 244, startPoint y: 196, endPoint x: 343, endPoint y: 186, distance: 100.1
click at [343, 186] on div "• + −" at bounding box center [338, 155] width 220 height 191
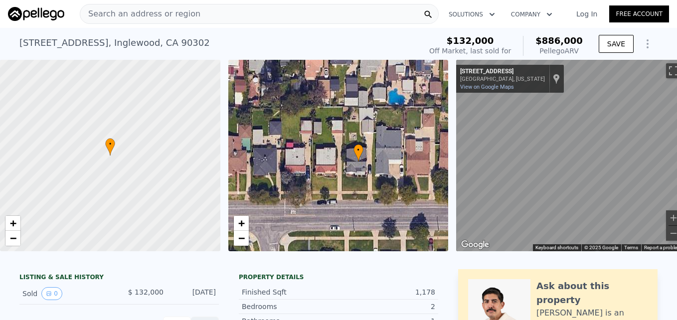
drag, startPoint x: 343, startPoint y: 186, endPoint x: 263, endPoint y: 201, distance: 81.5
click at [263, 201] on div "• + −" at bounding box center [338, 155] width 220 height 191
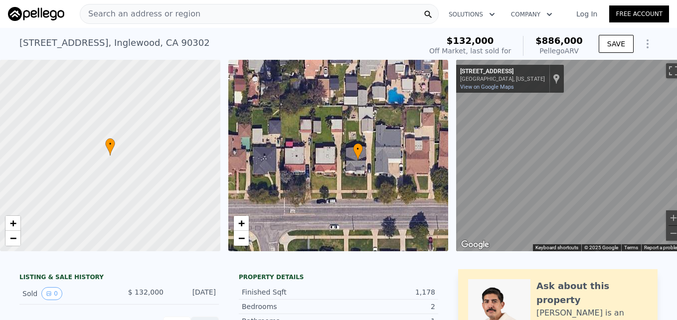
type input "$ 832,000"
type input "$ 641,173"
click at [190, 12] on div "Search an address or region" at bounding box center [259, 14] width 359 height 20
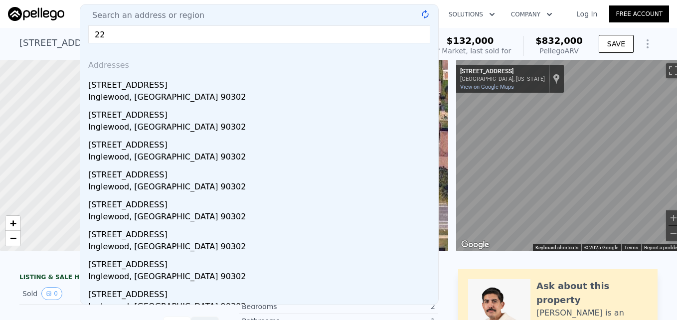
type input "2"
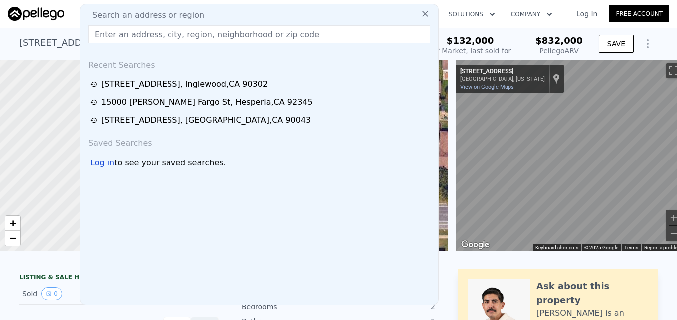
paste input "[STREET_ADDRESS]"
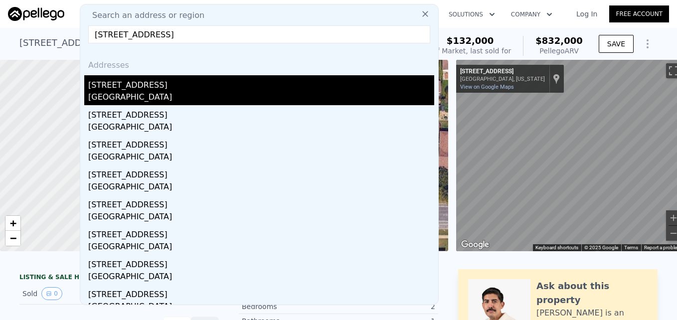
type input "[STREET_ADDRESS]"
click at [231, 91] on div "[STREET_ADDRESS]" at bounding box center [261, 83] width 346 height 16
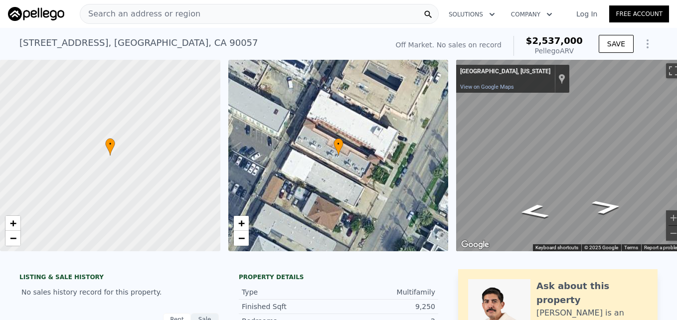
click at [225, 10] on div "Search an address or region" at bounding box center [259, 14] width 359 height 20
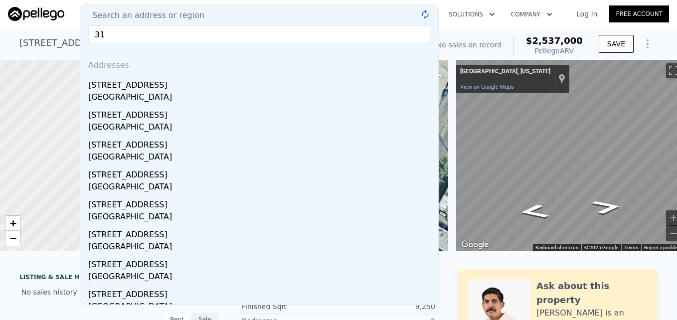
type input "3"
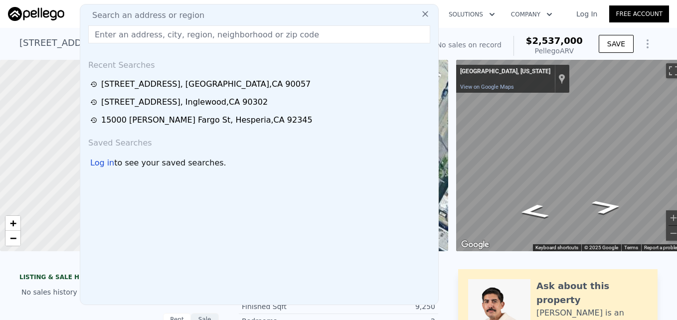
paste input "[STREET_ADDRESS]"
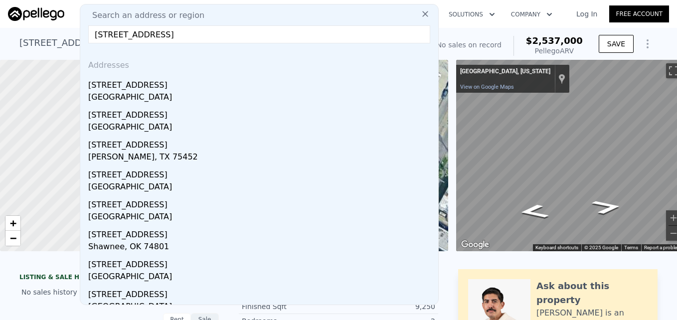
type input "[STREET_ADDRESS]"
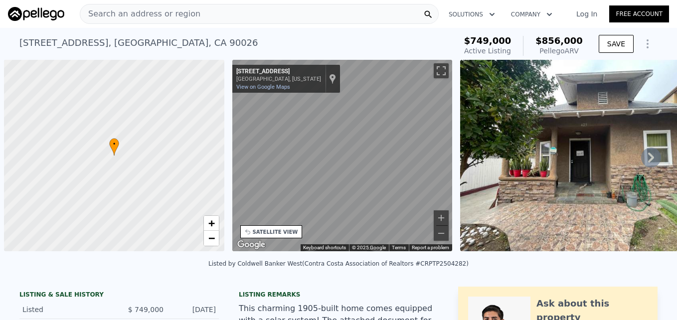
scroll to position [0, 33]
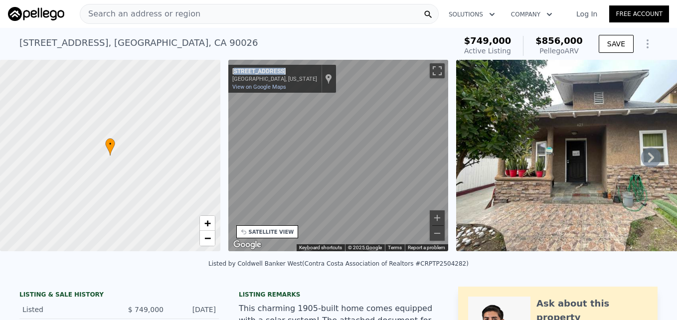
drag, startPoint x: 235, startPoint y: 68, endPoint x: 281, endPoint y: 74, distance: 46.2
click at [281, 74] on div "[STREET_ADDRESS]" at bounding box center [274, 72] width 85 height 8
drag, startPoint x: 233, startPoint y: 71, endPoint x: 287, endPoint y: 82, distance: 54.4
click at [287, 82] on div "319 N Westlake Ave Los Angeles, California 319 N Westlake Ave View on Google Ma…" at bounding box center [282, 79] width 108 height 28
drag, startPoint x: 287, startPoint y: 82, endPoint x: 275, endPoint y: 77, distance: 13.0
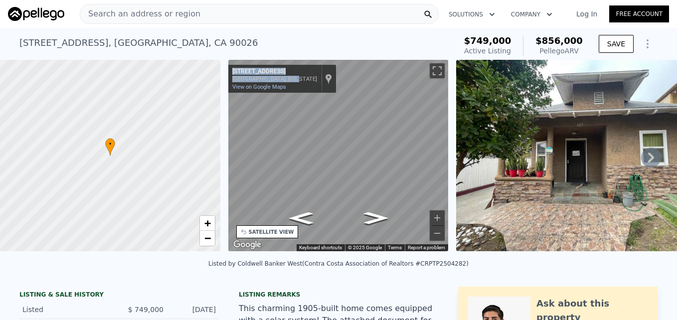
click at [287, 78] on div "[GEOGRAPHIC_DATA], [US_STATE]" at bounding box center [274, 79] width 85 height 6
drag, startPoint x: 230, startPoint y: 70, endPoint x: 292, endPoint y: 81, distance: 62.4
click at [292, 81] on div "319 N Westlake Ave Los Angeles, California 319 N Westlake Ave View on Google Ma…" at bounding box center [282, 79] width 108 height 28
copy div "319 N Westlake Ave Los Angeles, California"
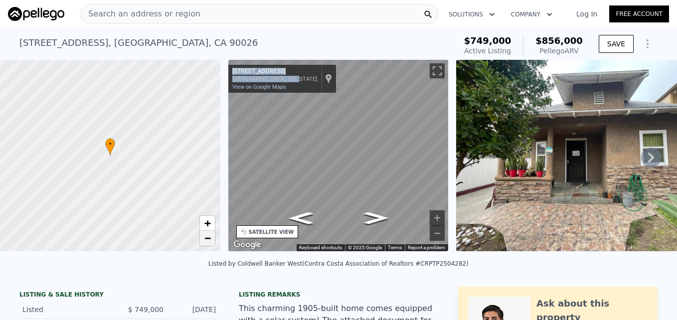
click at [210, 236] on span "−" at bounding box center [207, 238] width 6 height 12
click at [210, 234] on span "−" at bounding box center [207, 238] width 6 height 12
drag, startPoint x: 210, startPoint y: 234, endPoint x: 204, endPoint y: 218, distance: 17.0
click at [204, 218] on span "+" at bounding box center [207, 223] width 6 height 12
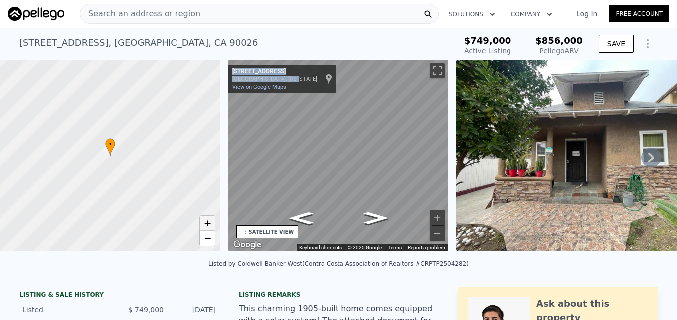
click at [204, 218] on span "+" at bounding box center [207, 223] width 6 height 12
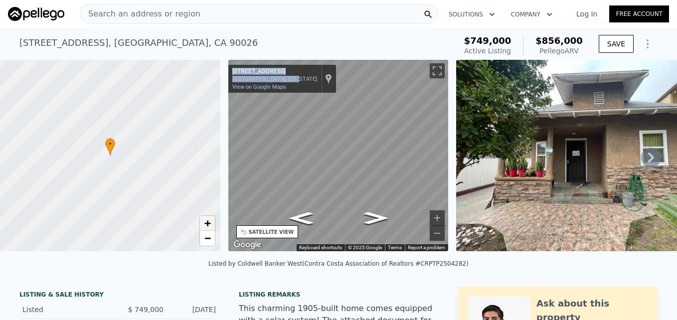
click at [204, 218] on span "+" at bounding box center [207, 223] width 6 height 12
drag, startPoint x: 67, startPoint y: 142, endPoint x: 102, endPoint y: 156, distance: 38.0
click at [102, 156] on div at bounding box center [110, 156] width 264 height 230
drag, startPoint x: 100, startPoint y: 183, endPoint x: 131, endPoint y: 116, distance: 74.0
click at [131, 116] on div at bounding box center [110, 156] width 264 height 230
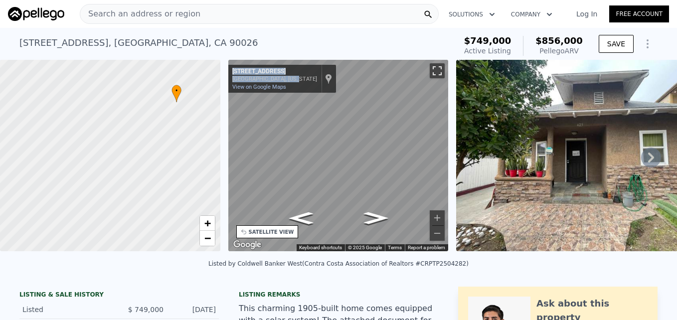
click at [436, 73] on button "Toggle fullscreen view" at bounding box center [437, 70] width 15 height 15
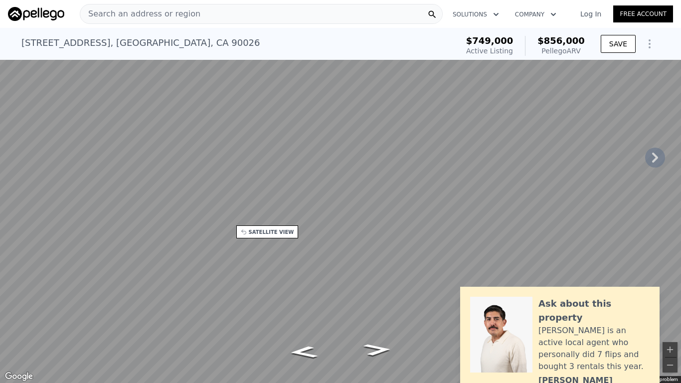
click at [676, 7] on button "Toggle fullscreen view" at bounding box center [669, 10] width 15 height 15
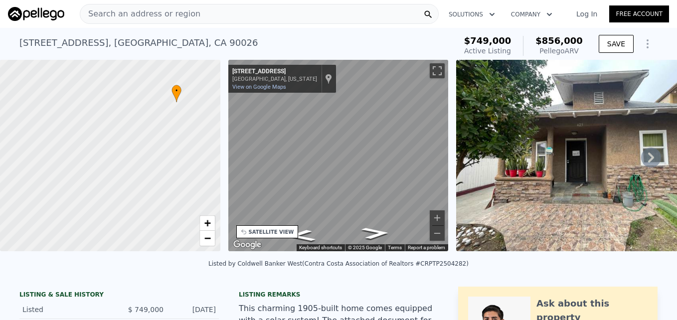
click at [267, 233] on div "SATELLITE VIEW" at bounding box center [271, 231] width 45 height 7
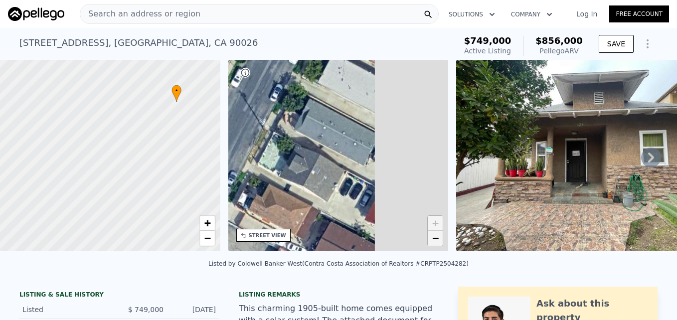
click at [434, 241] on span "−" at bounding box center [435, 238] width 6 height 12
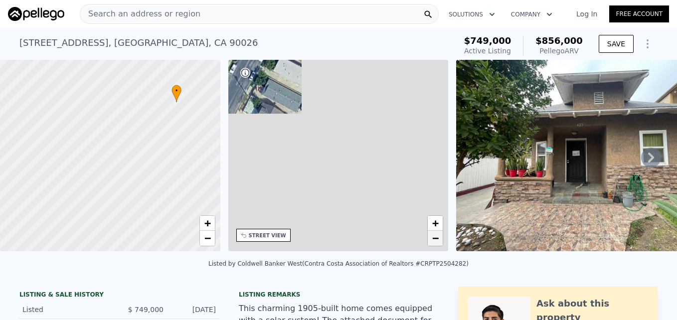
click at [434, 241] on span "−" at bounding box center [435, 238] width 6 height 12
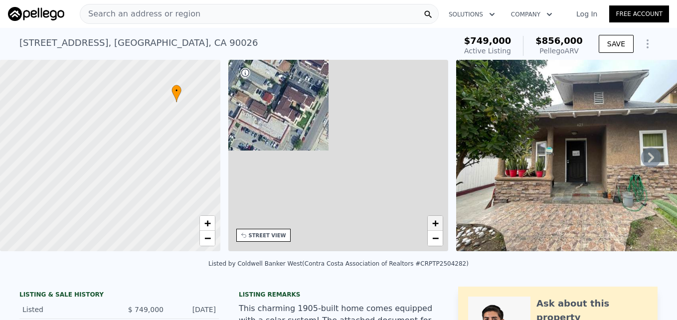
click at [436, 222] on span "+" at bounding box center [435, 223] width 6 height 12
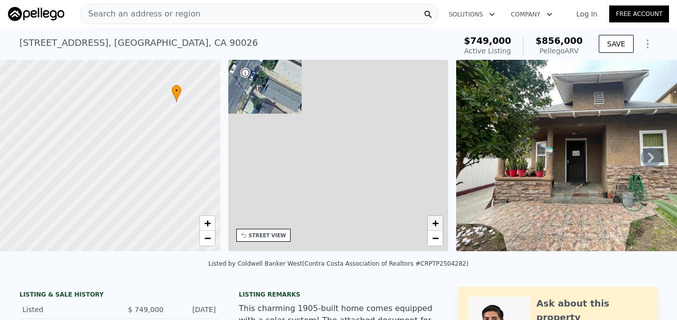
click at [437, 224] on span "+" at bounding box center [435, 223] width 6 height 12
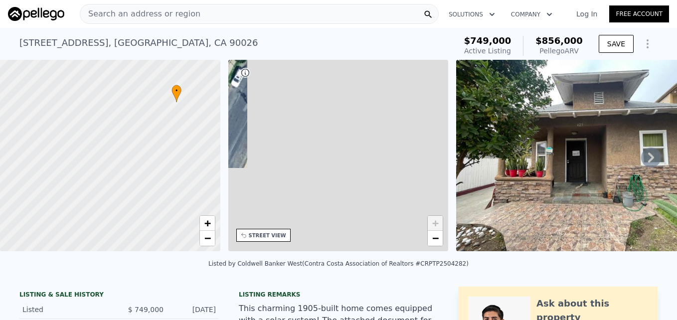
click at [437, 224] on span "+" at bounding box center [435, 223] width 6 height 12
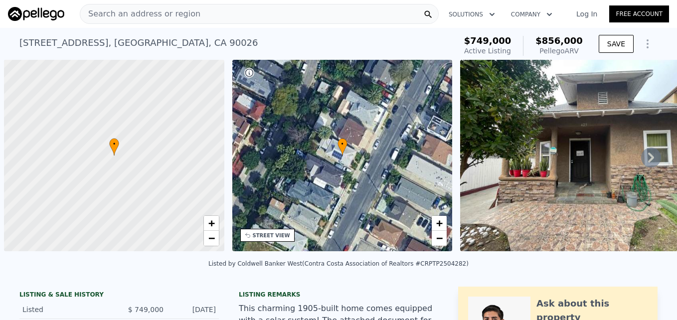
scroll to position [0, 4]
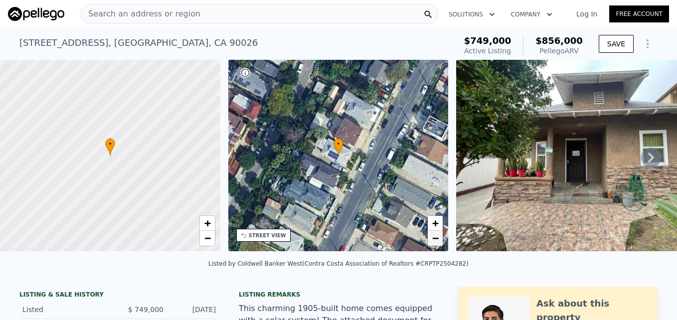
click at [435, 241] on span "−" at bounding box center [435, 238] width 6 height 12
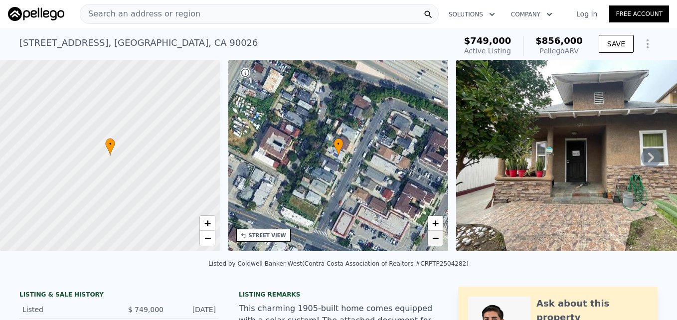
click at [435, 241] on span "−" at bounding box center [435, 238] width 6 height 12
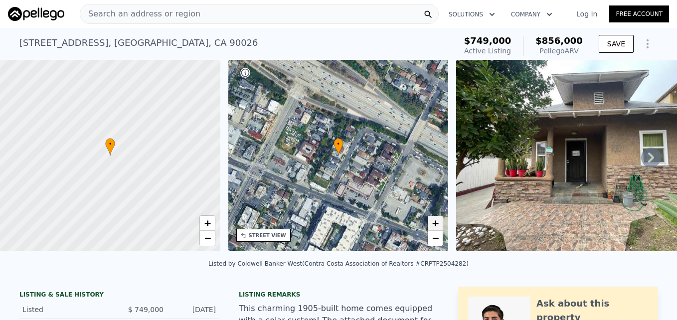
click at [432, 219] on span "+" at bounding box center [435, 223] width 6 height 12
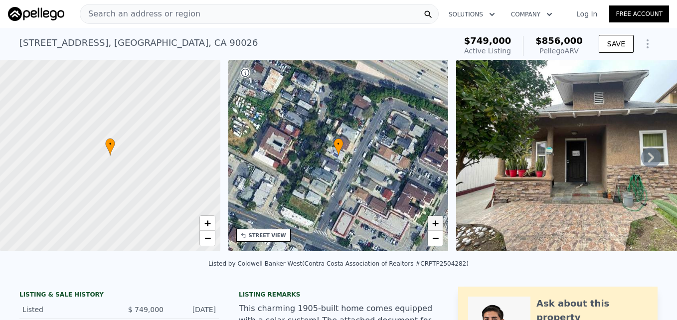
click at [432, 220] on span "+" at bounding box center [435, 223] width 6 height 12
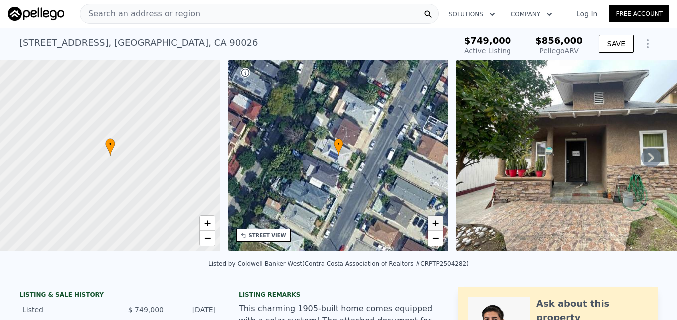
click at [432, 220] on span "+" at bounding box center [435, 223] width 6 height 12
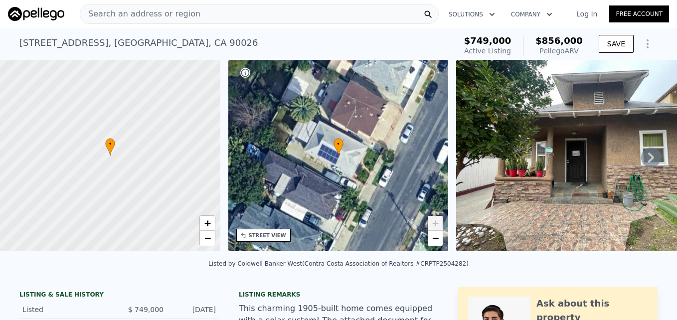
click at [437, 248] on div "• + −" at bounding box center [338, 155] width 220 height 191
click at [436, 242] on span "−" at bounding box center [435, 238] width 6 height 12
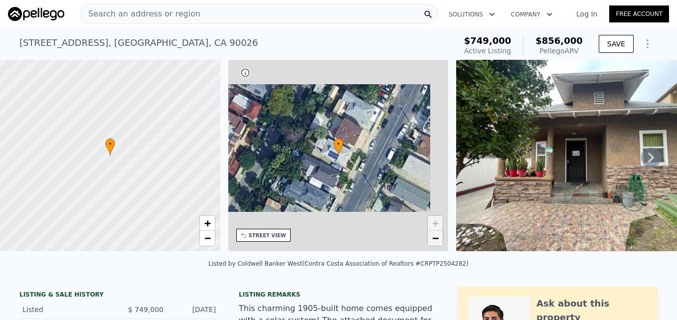
click at [436, 242] on span "−" at bounding box center [435, 238] width 6 height 12
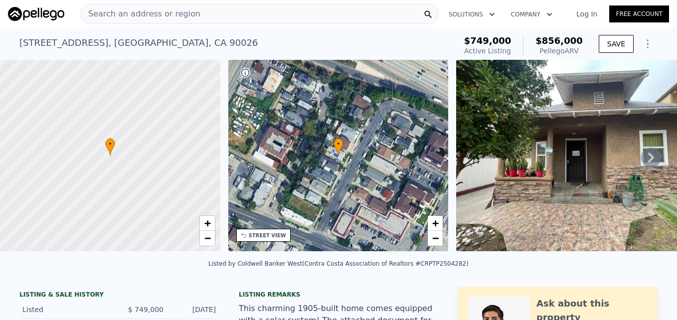
drag, startPoint x: 360, startPoint y: 216, endPoint x: 405, endPoint y: 147, distance: 82.3
click at [405, 147] on div "• + −" at bounding box center [338, 155] width 220 height 191
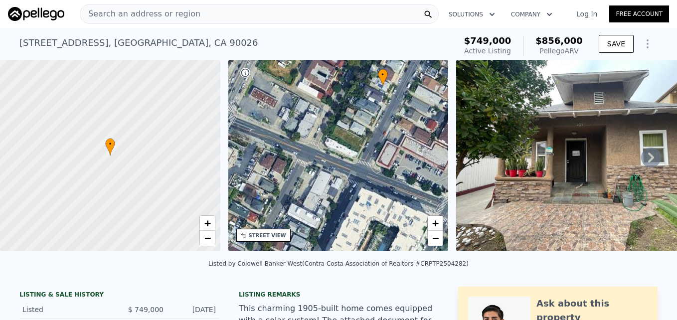
drag, startPoint x: 276, startPoint y: 209, endPoint x: 331, endPoint y: 156, distance: 76.9
click at [331, 156] on div "• + −" at bounding box center [338, 155] width 220 height 191
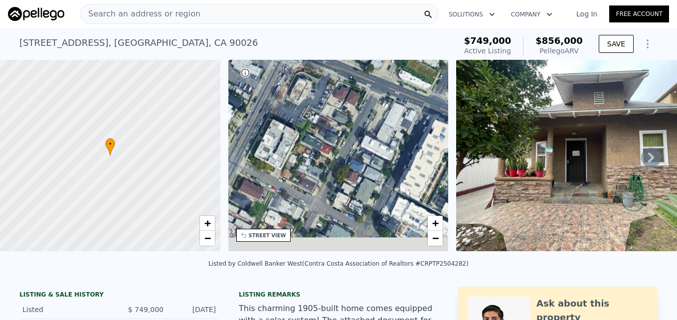
click at [331, 156] on div "• + −" at bounding box center [338, 155] width 220 height 191
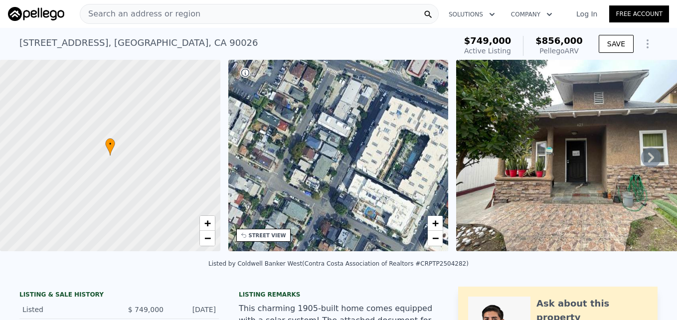
drag, startPoint x: 382, startPoint y: 227, endPoint x: 335, endPoint y: 206, distance: 50.7
click at [335, 206] on div "• + −" at bounding box center [338, 155] width 220 height 191
click at [434, 227] on span "+" at bounding box center [435, 223] width 6 height 12
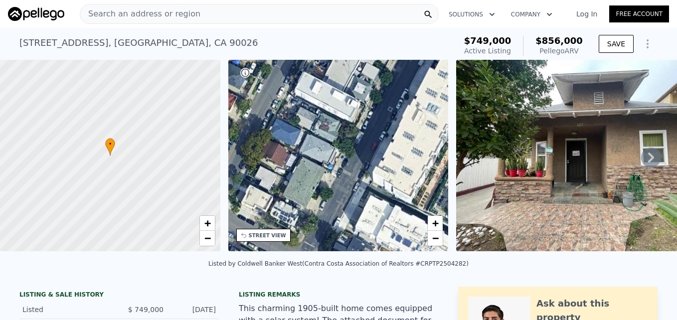
drag, startPoint x: 448, startPoint y: 82, endPoint x: 447, endPoint y: 87, distance: 5.2
click at [447, 87] on div "• + −" at bounding box center [338, 155] width 220 height 191
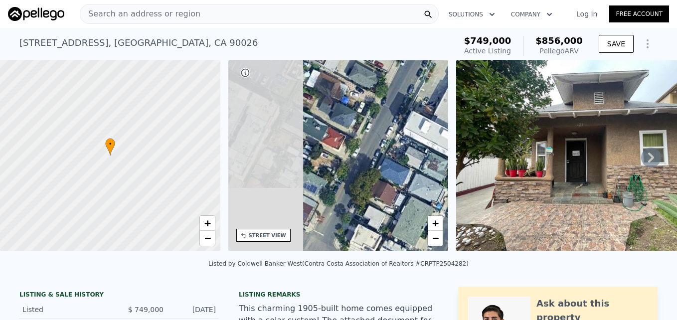
drag, startPoint x: 308, startPoint y: 160, endPoint x: 416, endPoint y: 197, distance: 114.6
click at [416, 197] on div "• + −" at bounding box center [338, 155] width 220 height 191
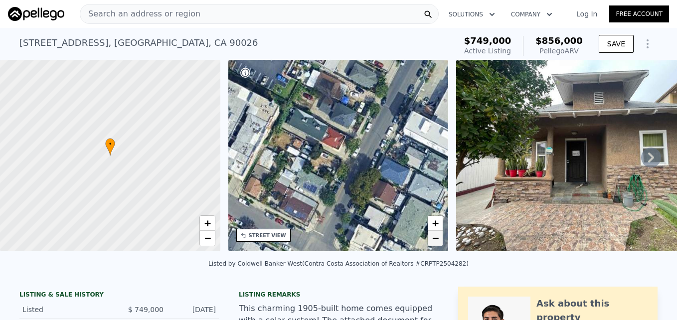
click at [431, 243] on link "−" at bounding box center [435, 238] width 15 height 15
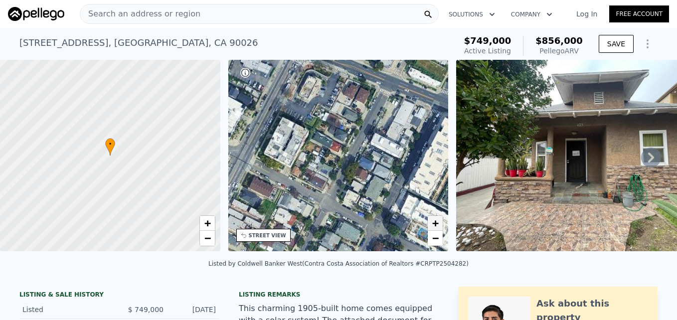
click at [436, 217] on link "+" at bounding box center [435, 223] width 15 height 15
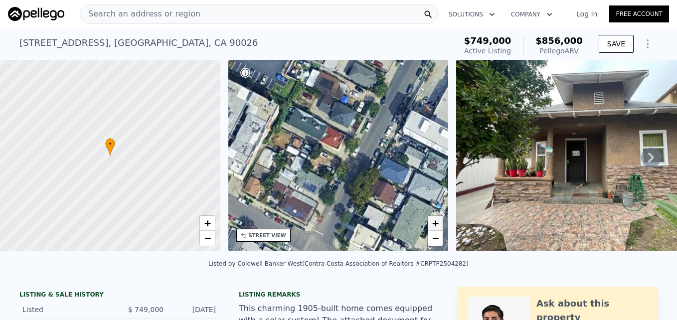
click at [436, 217] on link "+" at bounding box center [435, 223] width 15 height 15
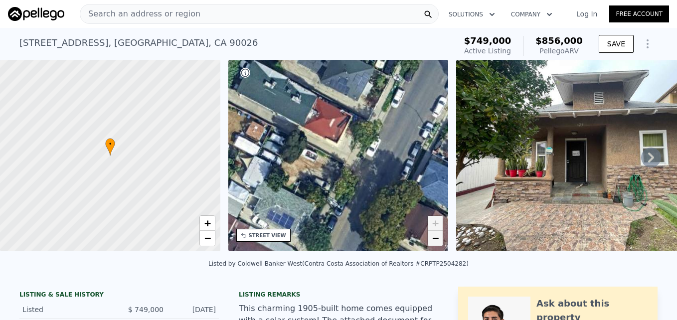
click at [438, 235] on span "−" at bounding box center [435, 238] width 6 height 12
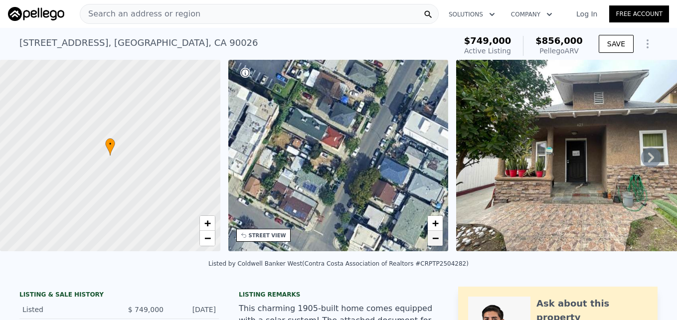
click at [438, 235] on span "−" at bounding box center [435, 238] width 6 height 12
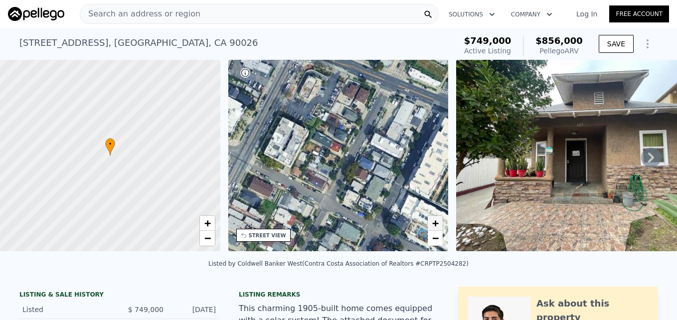
click at [433, 218] on span "+" at bounding box center [435, 223] width 6 height 12
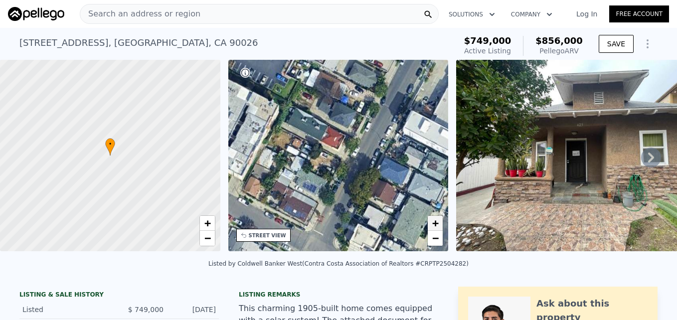
click at [433, 218] on span "+" at bounding box center [435, 223] width 6 height 12
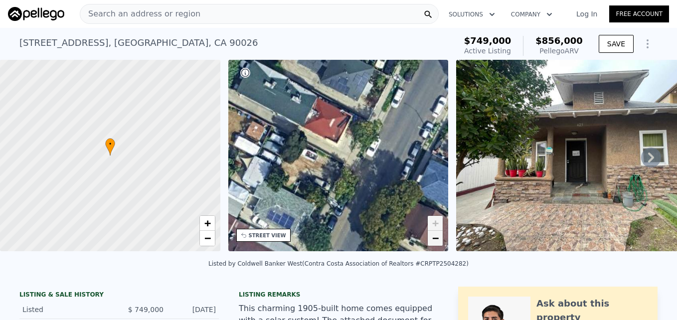
click at [438, 237] on span "−" at bounding box center [435, 238] width 6 height 12
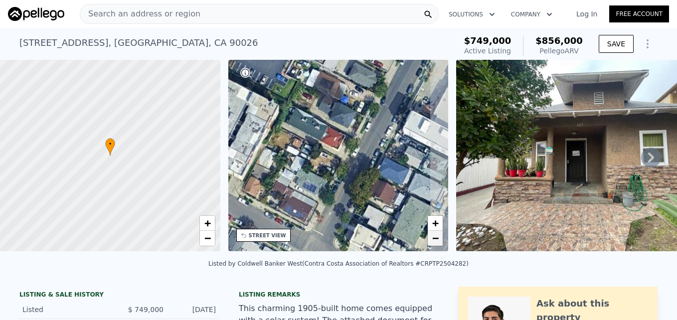
click at [438, 237] on span "−" at bounding box center [435, 238] width 6 height 12
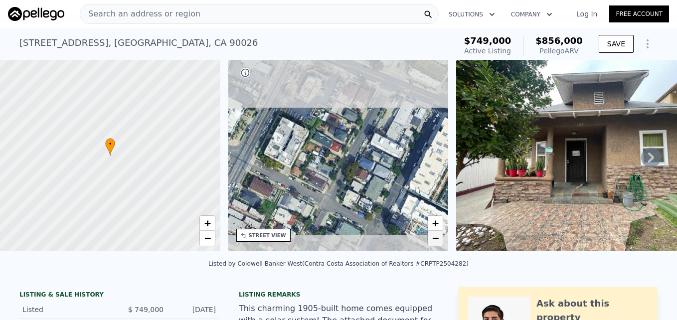
click at [438, 237] on span "−" at bounding box center [435, 238] width 6 height 12
